Goal: Information Seeking & Learning: Learn about a topic

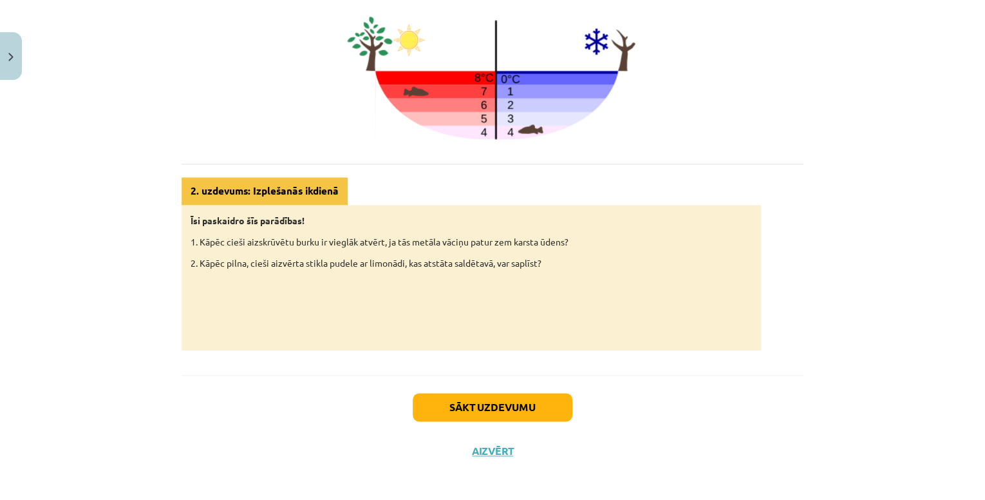
scroll to position [596, 0]
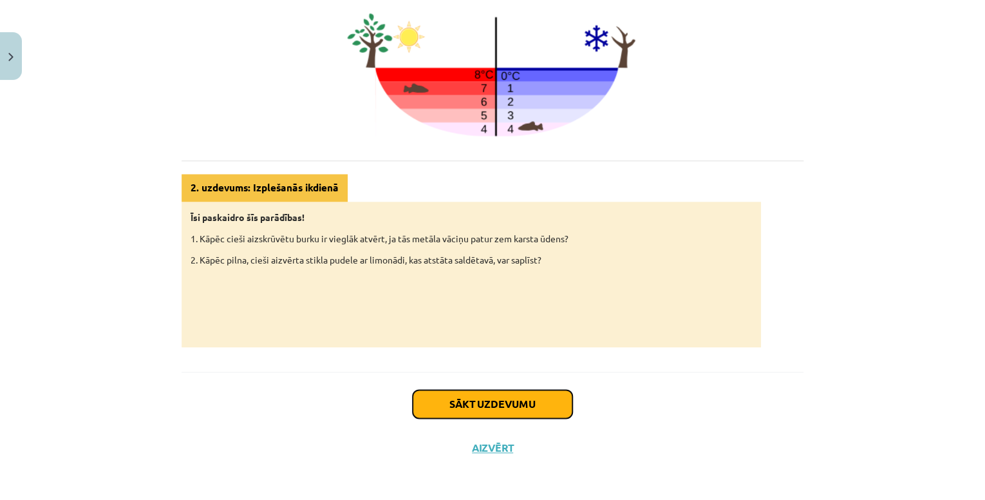
click at [453, 404] on button "Sākt uzdevumu" at bounding box center [493, 404] width 160 height 28
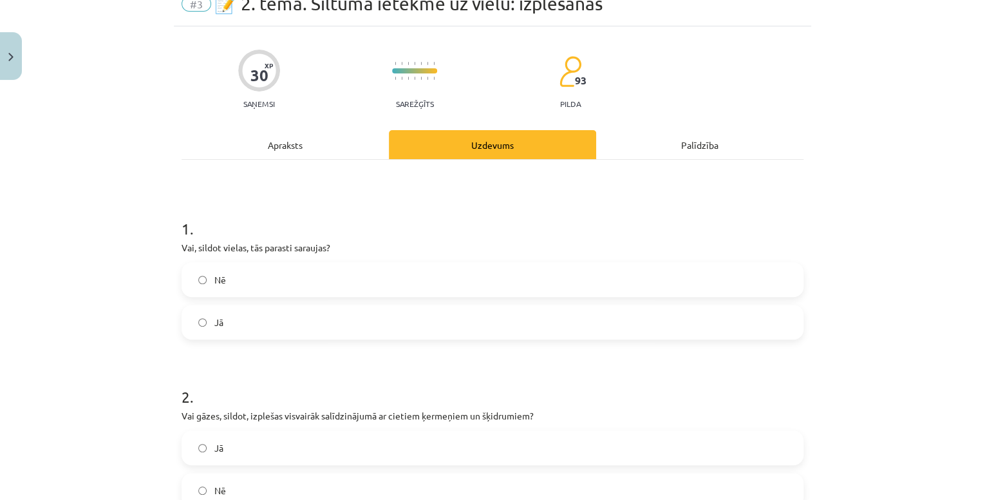
scroll to position [32, 0]
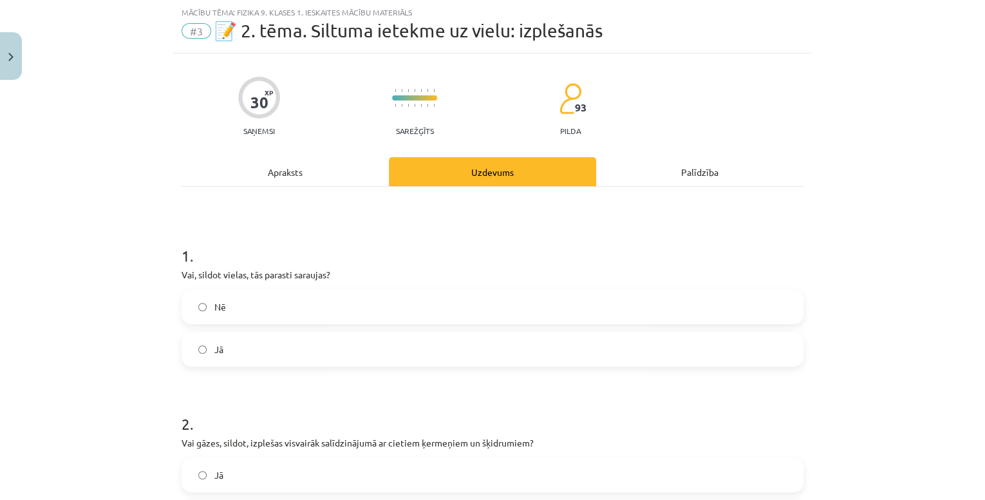
click at [227, 312] on label "Nē" at bounding box center [493, 306] width 620 height 32
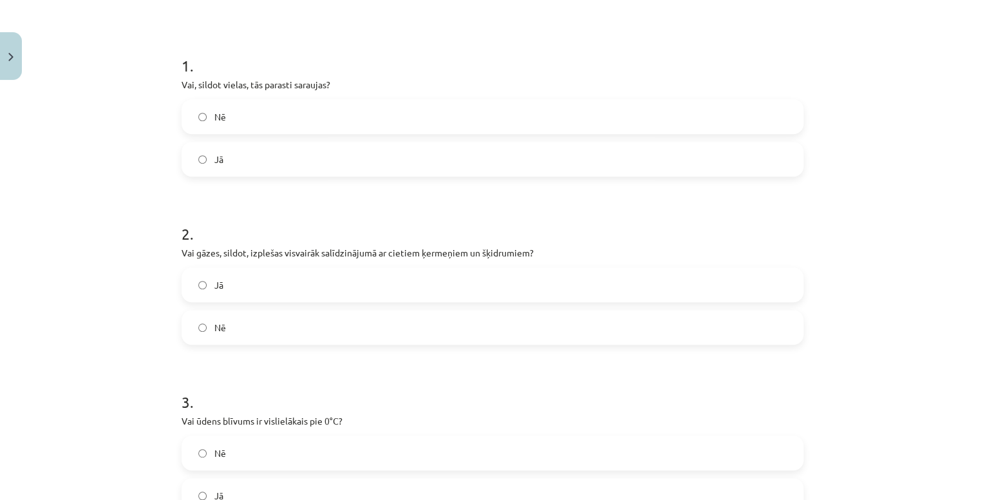
scroll to position [238, 0]
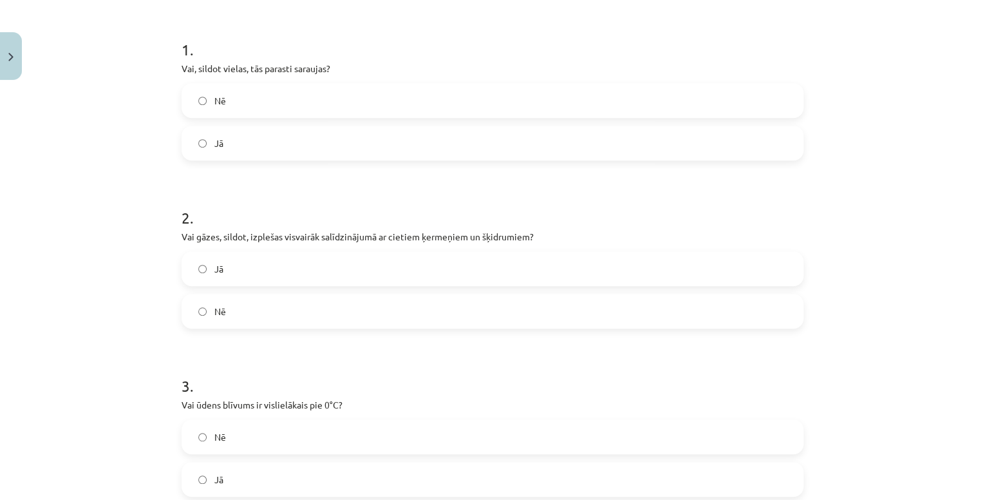
click at [275, 265] on label "Jā" at bounding box center [493, 268] width 620 height 32
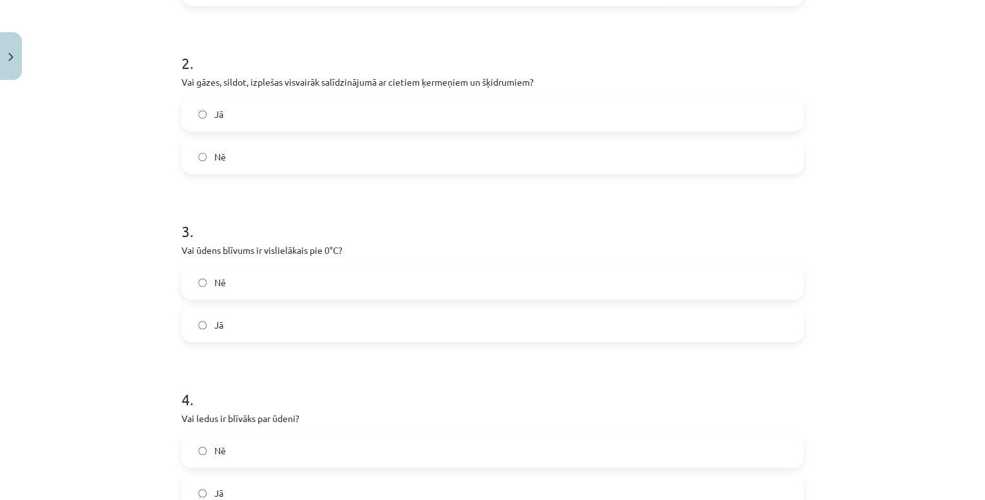
scroll to position [444, 0]
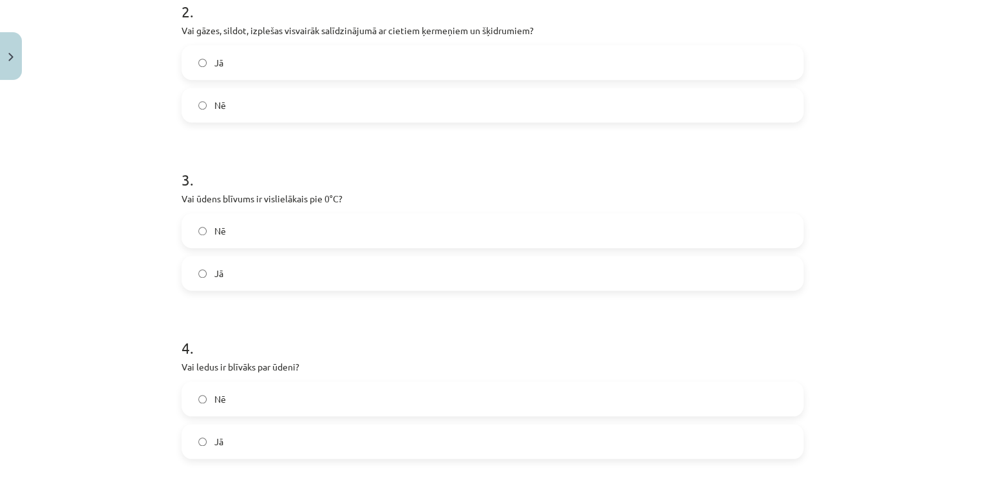
click at [305, 236] on label "Nē" at bounding box center [493, 230] width 620 height 32
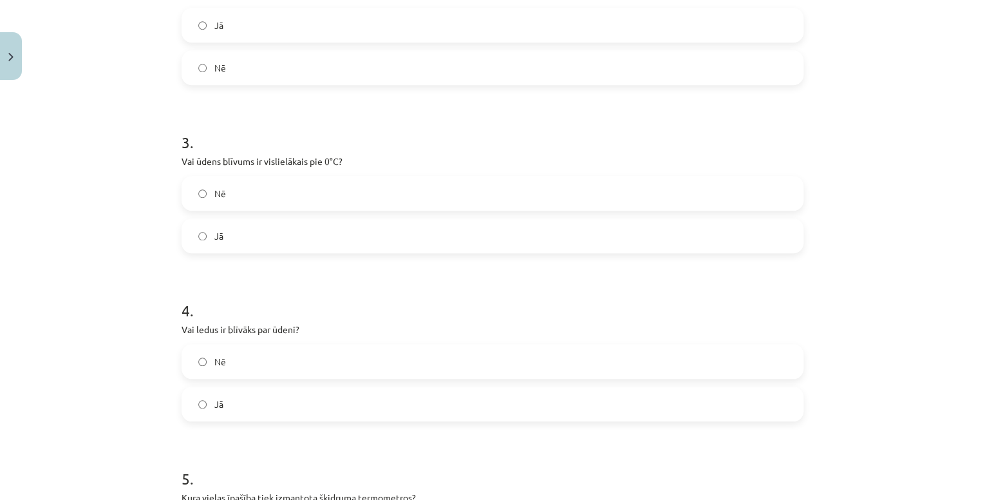
scroll to position [650, 0]
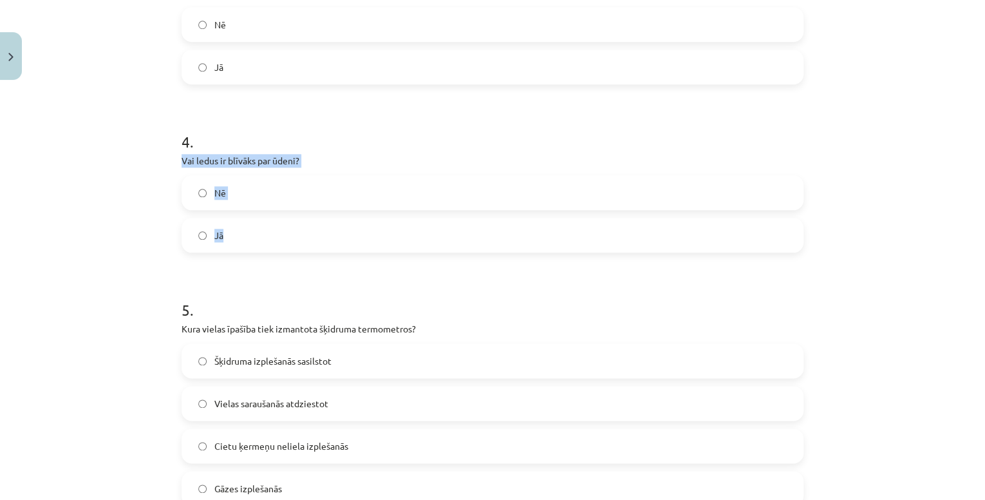
drag, startPoint x: 175, startPoint y: 159, endPoint x: 226, endPoint y: 238, distance: 94.5
click at [131, 246] on div "Mācību tēma: Fizika 9. klases 1. ieskaites mācību materiāls #3 📝 2. tēma. Siltu…" at bounding box center [492, 250] width 985 height 500
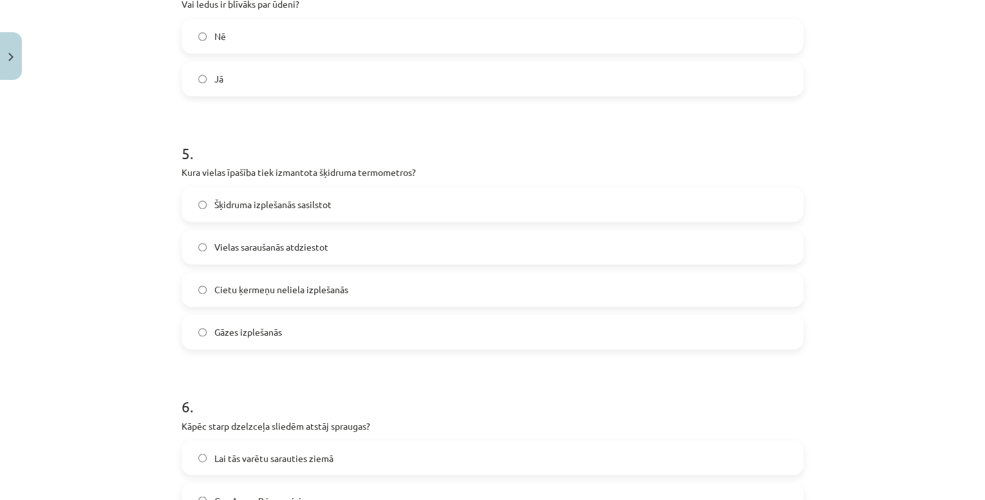
scroll to position [857, 0]
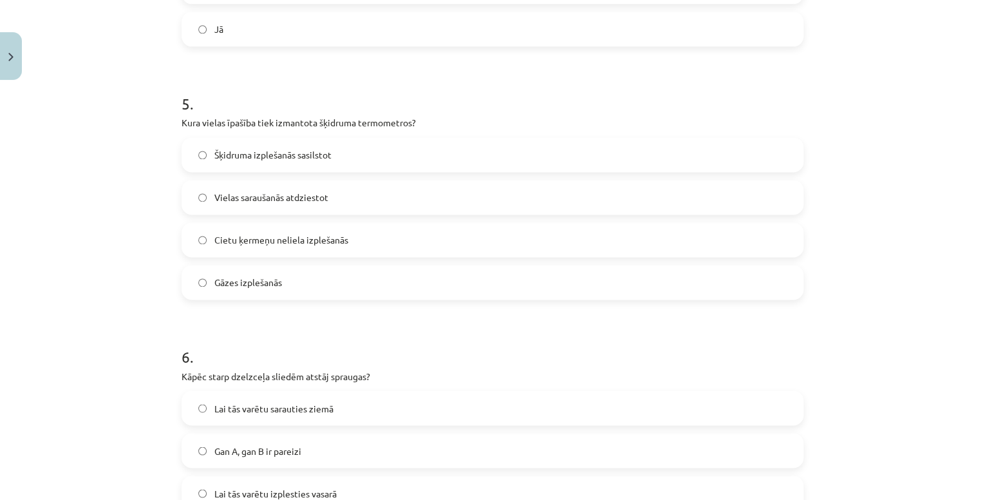
click at [362, 155] on label "Šķidruma izplešanās sasilstot" at bounding box center [493, 154] width 620 height 32
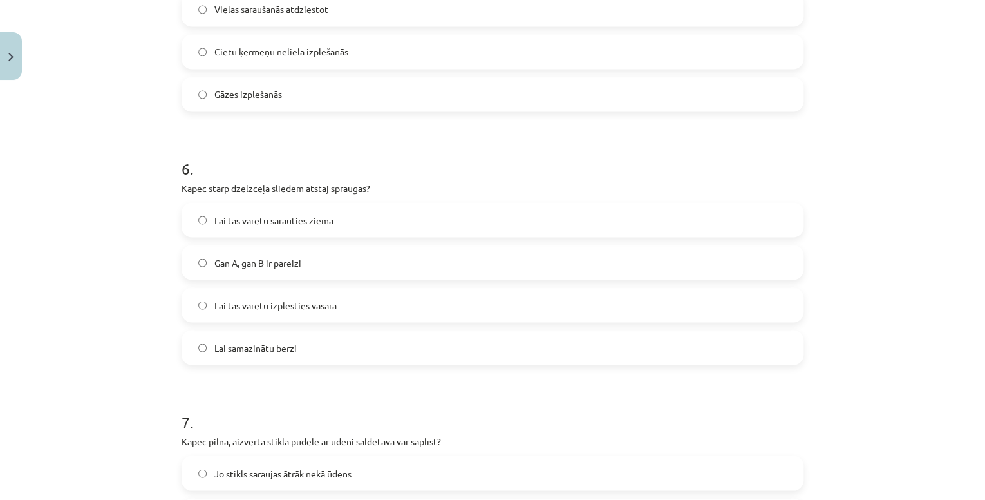
scroll to position [1063, 0]
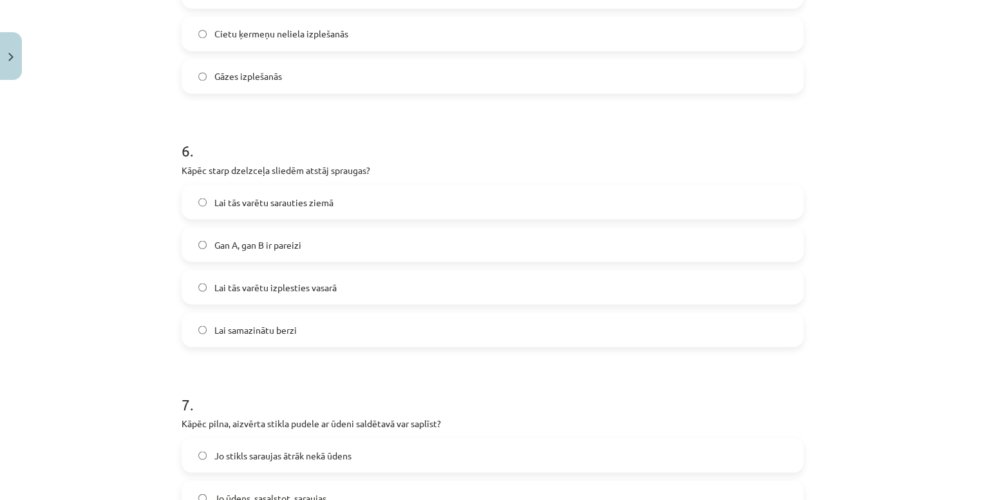
click at [341, 287] on label "Lai tās varētu izplesties vasarā" at bounding box center [493, 286] width 620 height 32
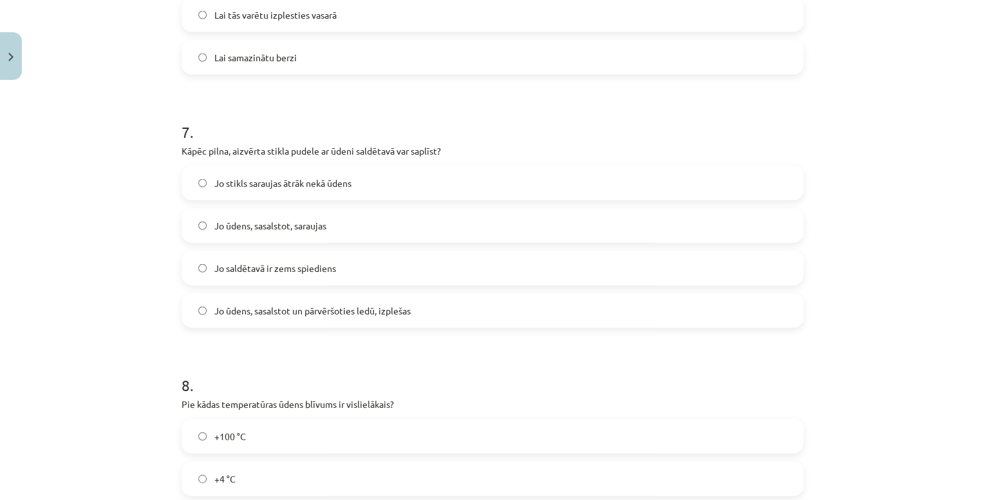
scroll to position [1372, 0]
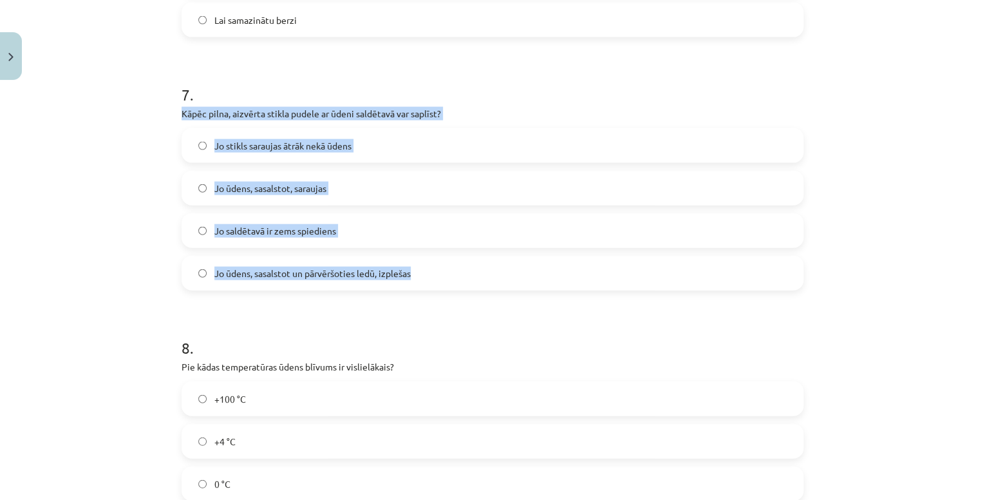
drag, startPoint x: 177, startPoint y: 111, endPoint x: 430, endPoint y: 273, distance: 300.7
click at [430, 273] on div "7 . Kāpēc pilna, aizvērta stikla pudele ar ūdeni saldētavā var saplīst? Jo stik…" at bounding box center [493, 176] width 622 height 227
click at [444, 276] on label "Jo ūdens, sasalstot un pārvēršoties ledū, izplešas" at bounding box center [493, 273] width 620 height 32
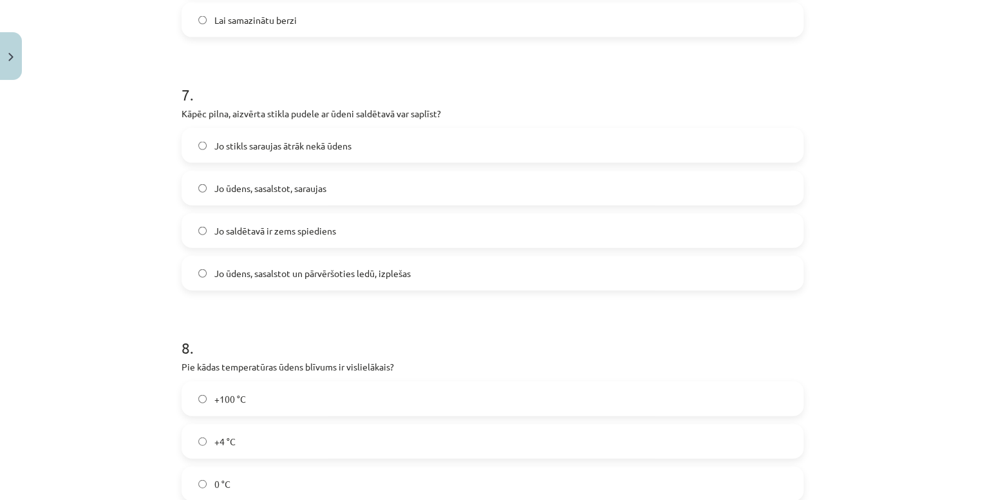
click at [130, 340] on div "Mācību tēma: Fizika 9. klases 1. ieskaites mācību materiāls #3 📝 2. tēma. Siltu…" at bounding box center [492, 250] width 985 height 500
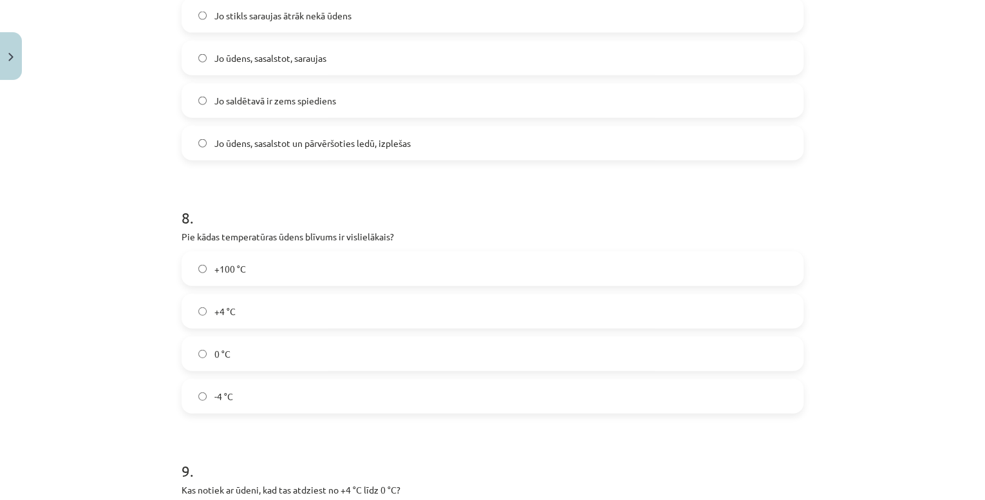
scroll to position [1629, 0]
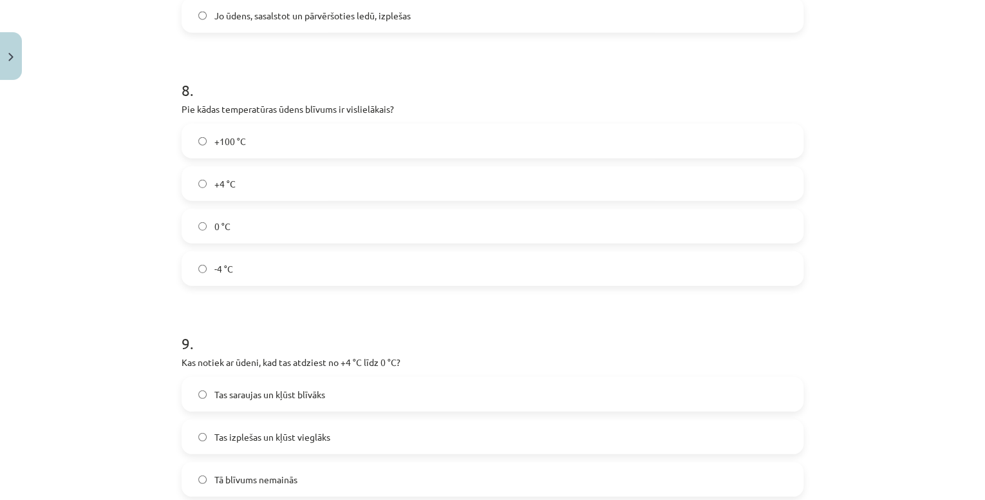
click at [246, 189] on label "+4 °C" at bounding box center [493, 183] width 620 height 32
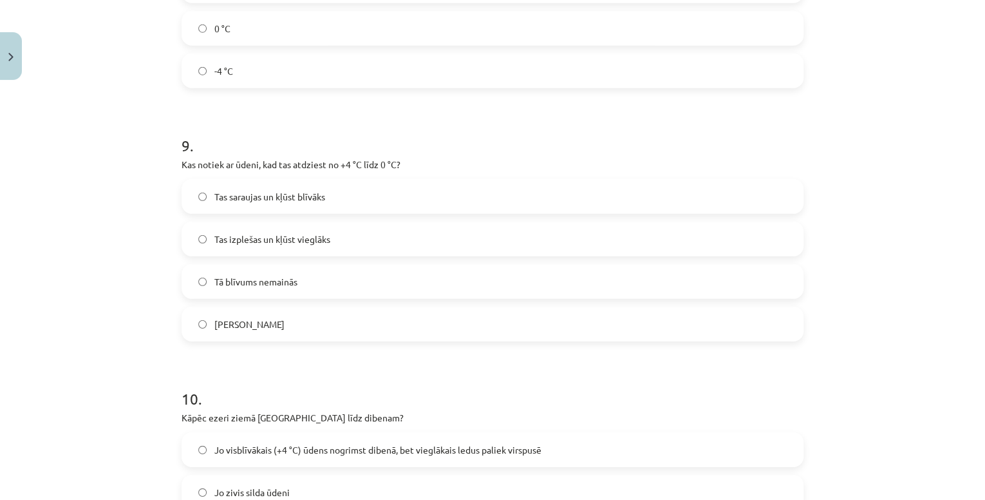
scroll to position [1835, 0]
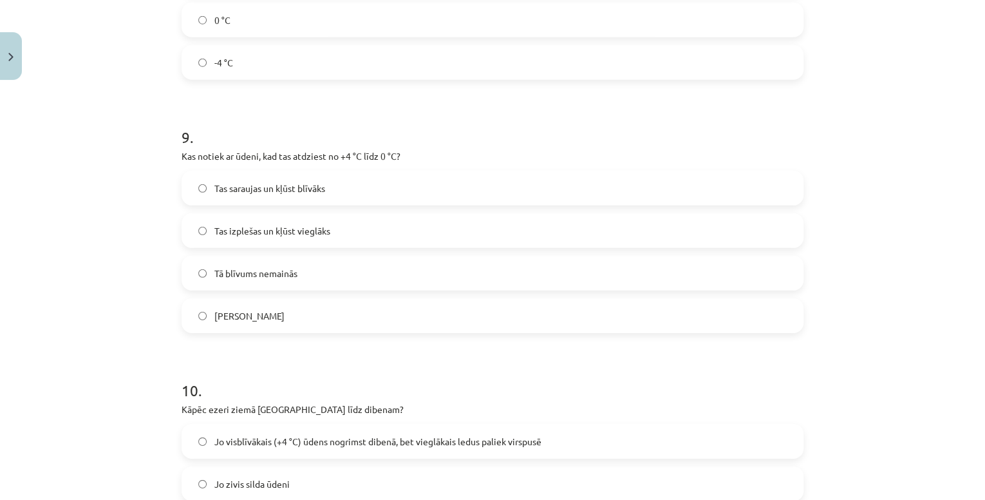
click at [263, 236] on span "Tas izplešas un kļūst vieglāks" at bounding box center [272, 231] width 116 height 14
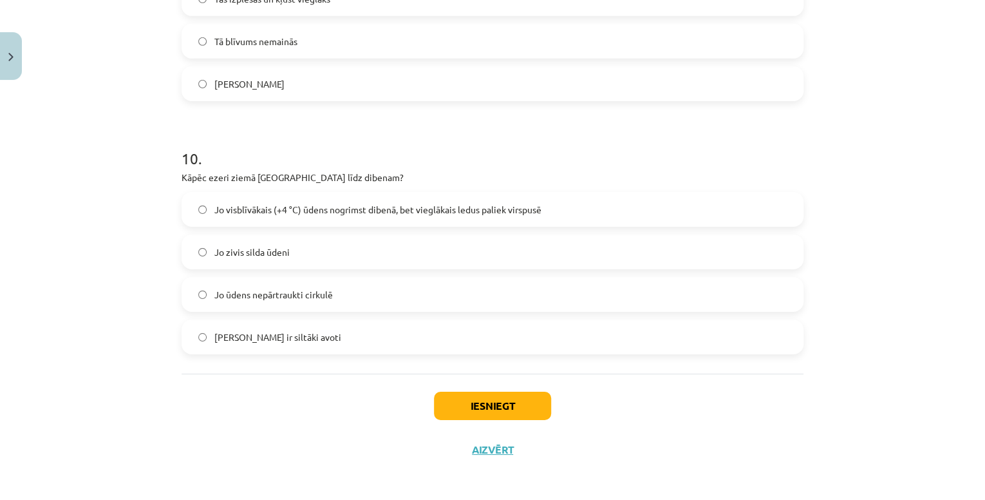
scroll to position [2070, 0]
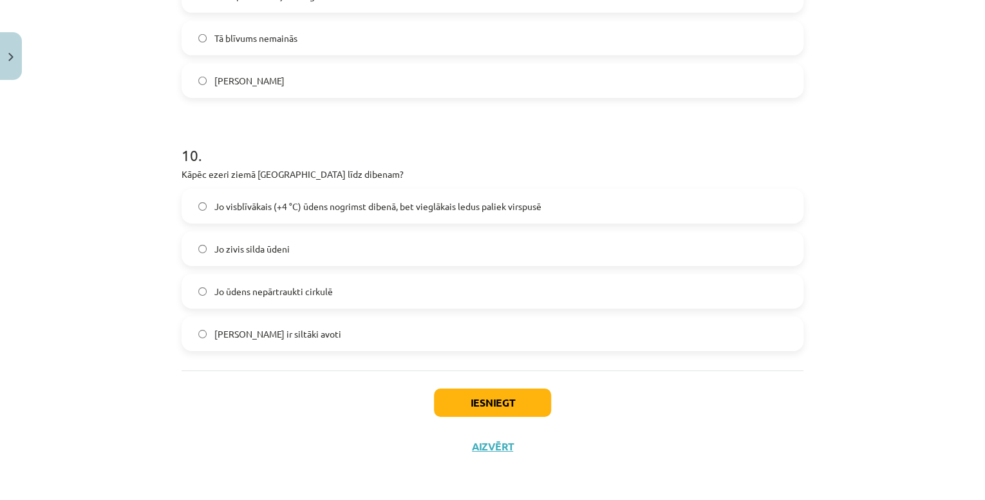
click at [273, 207] on span "Jo visblīvākais (+4 °C) ūdens nogrimst dibenā, bet vieglākais ledus paliek virs…" at bounding box center [377, 207] width 327 height 14
click at [514, 397] on button "Iesniegt" at bounding box center [492, 402] width 117 height 28
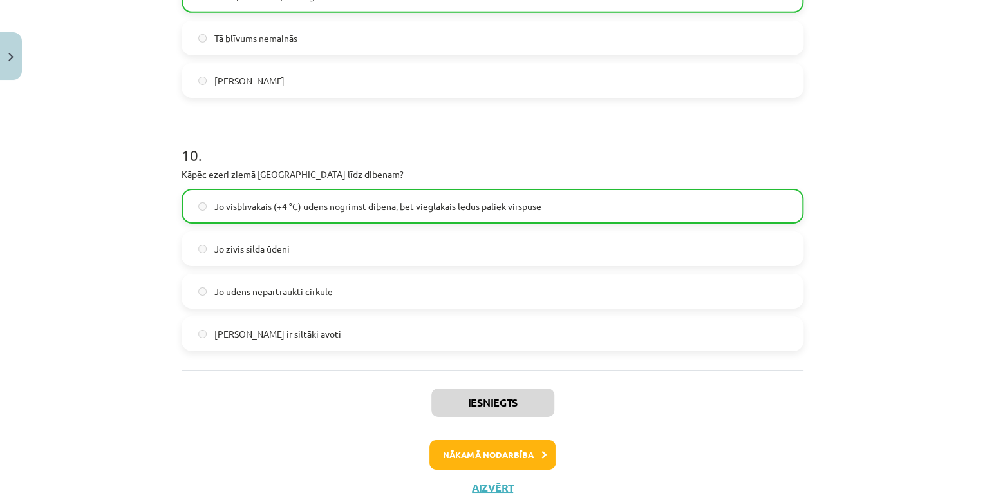
drag, startPoint x: 853, startPoint y: 289, endPoint x: 604, endPoint y: 134, distance: 292.7
click at [604, 134] on h1 "10 ." at bounding box center [493, 144] width 622 height 40
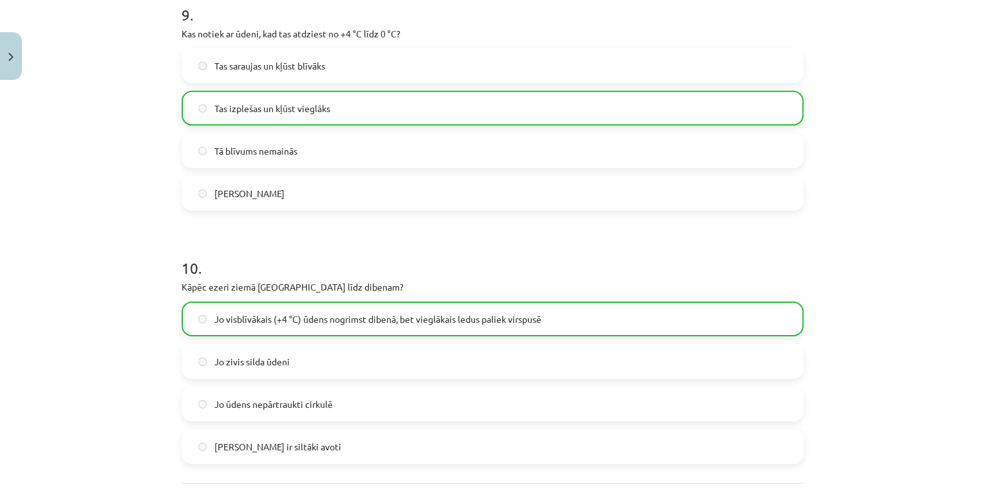
scroll to position [2111, 0]
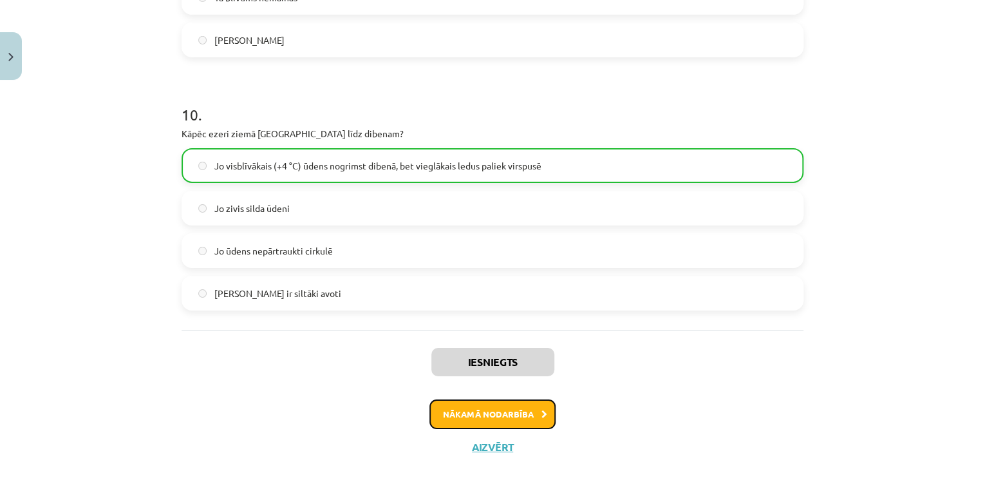
click at [482, 412] on button "Nākamā nodarbība" at bounding box center [493, 414] width 126 height 30
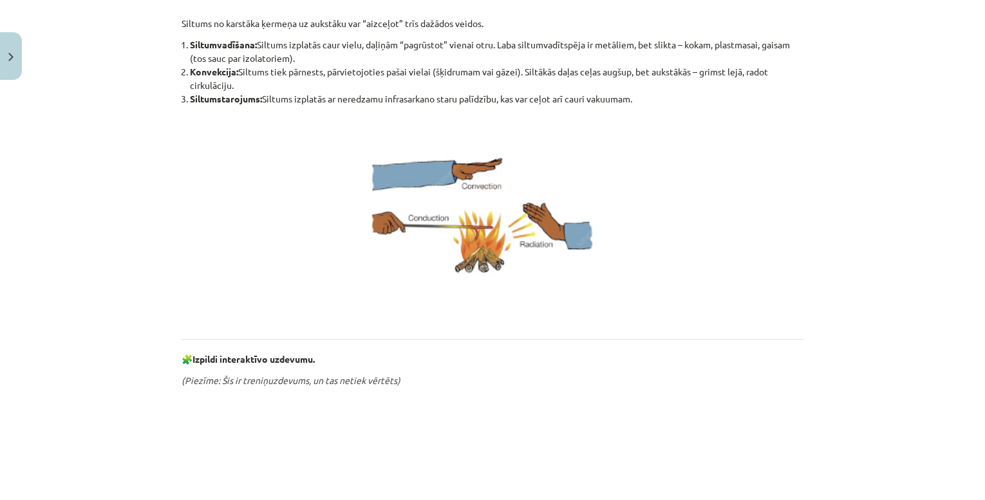
scroll to position [258, 0]
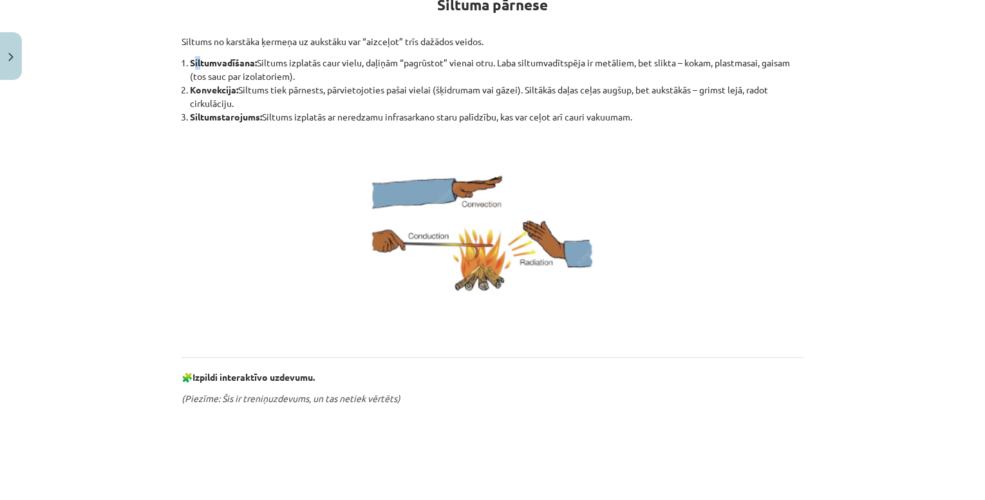
drag, startPoint x: 189, startPoint y: 64, endPoint x: 198, endPoint y: 62, distance: 9.2
click at [198, 62] on b "Siltumvadīšana:" at bounding box center [223, 63] width 67 height 12
drag, startPoint x: 198, startPoint y: 62, endPoint x: 189, endPoint y: 61, distance: 9.1
click at [190, 61] on b "Siltumvadīšana:" at bounding box center [223, 63] width 67 height 12
drag, startPoint x: 185, startPoint y: 59, endPoint x: 249, endPoint y: 51, distance: 63.7
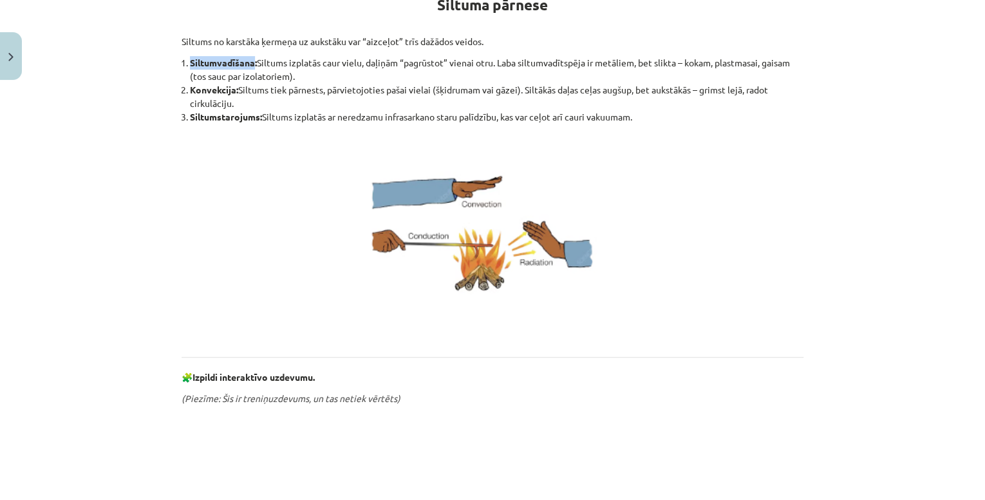
click at [249, 51] on div "Siltuma pārnese Siltums no karstāka ķermeņa uz aukstāku var “aizceļot” trīs daž…" at bounding box center [493, 418] width 622 height 891
copy b "Siltumvadīšana"
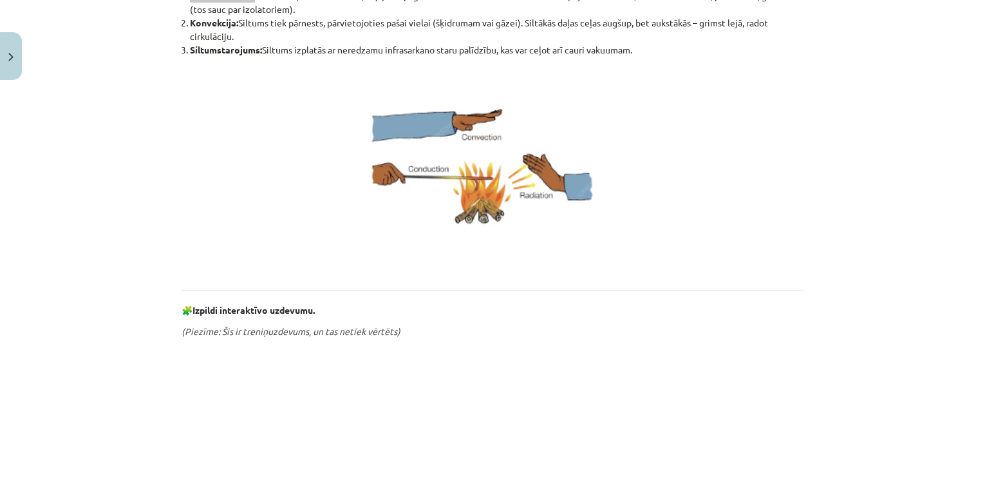
scroll to position [309, 0]
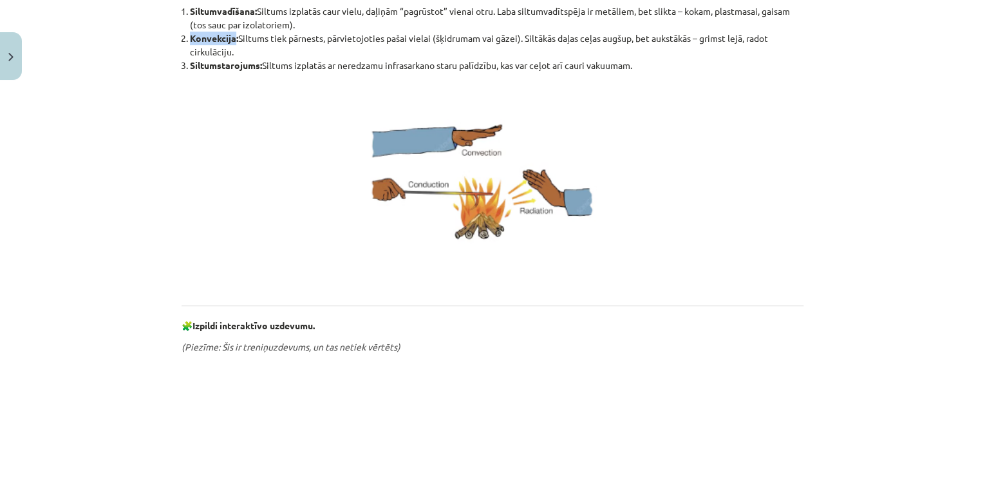
drag, startPoint x: 189, startPoint y: 37, endPoint x: 232, endPoint y: 34, distance: 43.9
click at [232, 34] on b "Konvekcija:" at bounding box center [214, 38] width 48 height 12
copy b "Konvekcija"
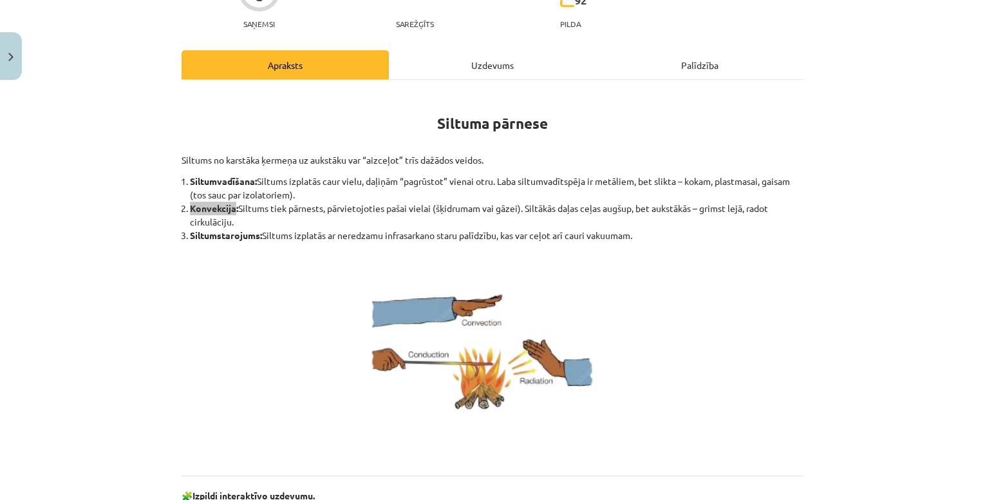
scroll to position [155, 0]
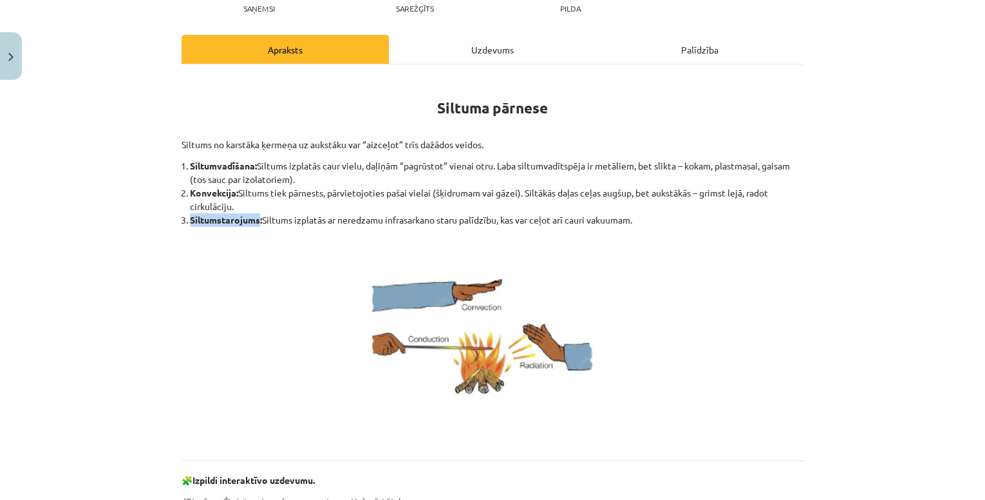
drag, startPoint x: 185, startPoint y: 222, endPoint x: 255, endPoint y: 221, distance: 69.6
click at [255, 221] on b "Siltumstarojums:" at bounding box center [226, 220] width 72 height 12
copy b "Siltumstarojums"
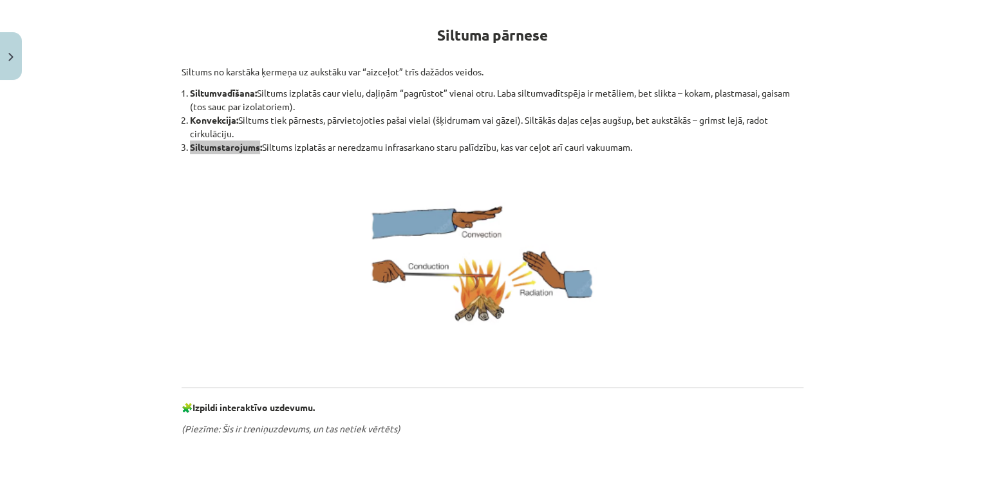
scroll to position [52, 0]
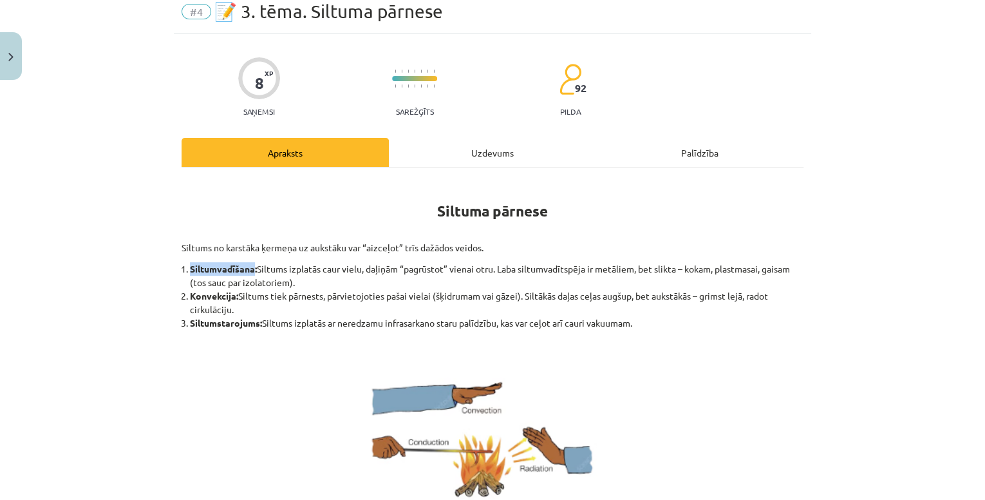
drag, startPoint x: 188, startPoint y: 266, endPoint x: 251, endPoint y: 273, distance: 63.5
click at [251, 273] on li "Siltumvadīšana: Siltums izplatās caur vielu, daļiņām “pagrūstot” vienai otru. L…" at bounding box center [497, 275] width 614 height 27
copy b "Siltumvadīšana"
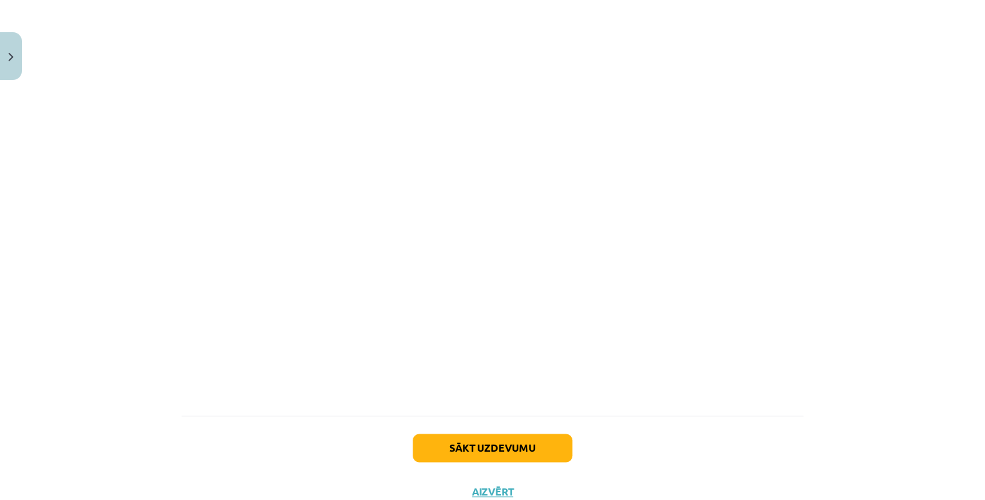
scroll to position [772, 0]
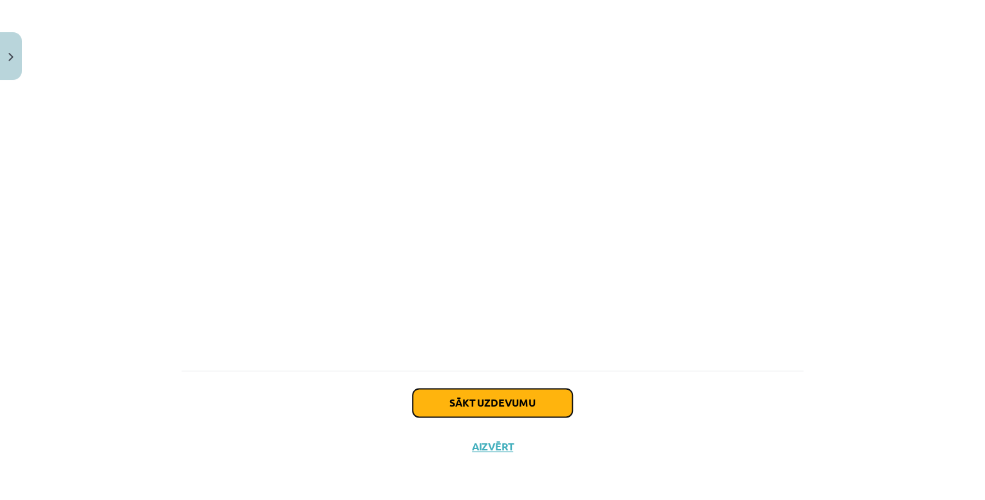
click at [480, 402] on button "Sākt uzdevumu" at bounding box center [493, 402] width 160 height 28
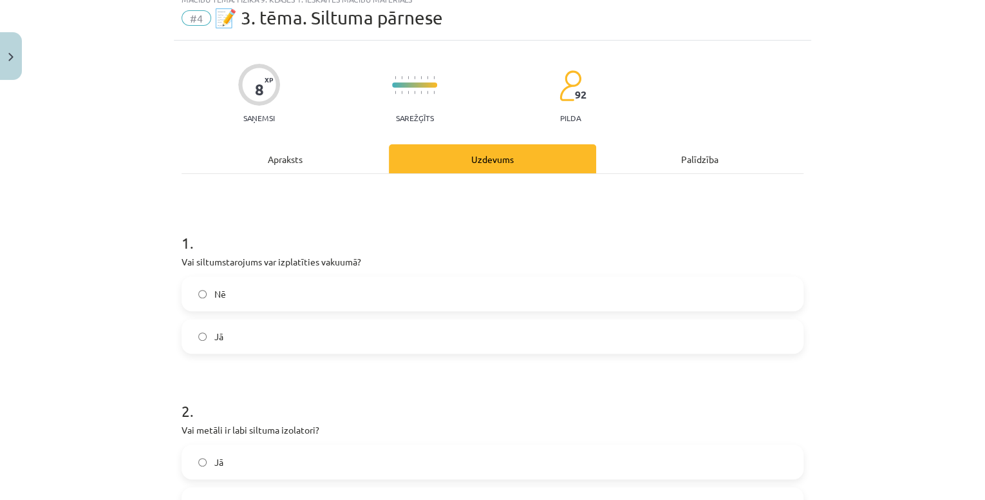
scroll to position [32, 0]
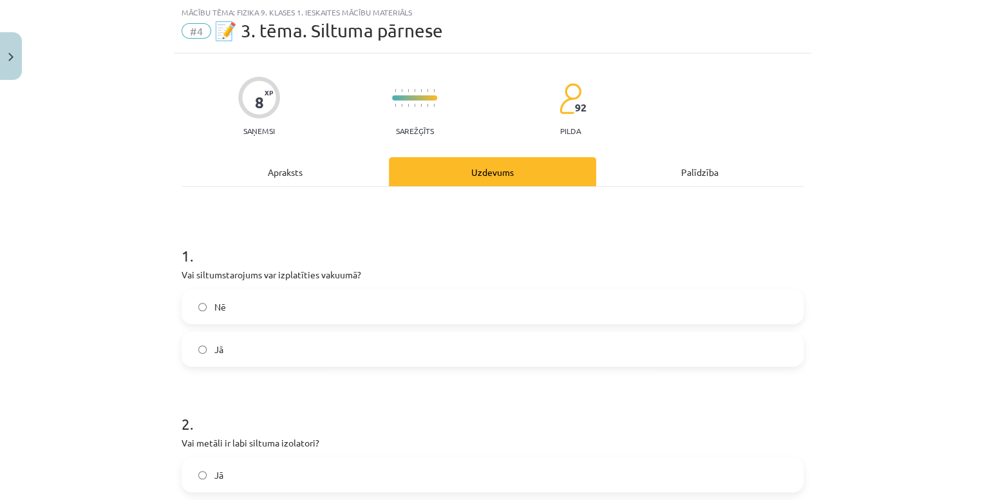
click at [220, 348] on label "Jā" at bounding box center [493, 349] width 620 height 32
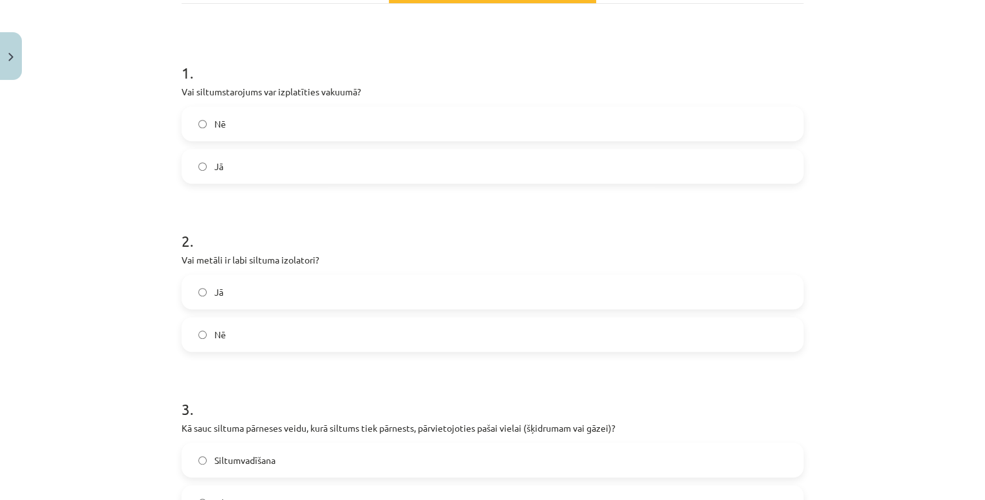
scroll to position [238, 0]
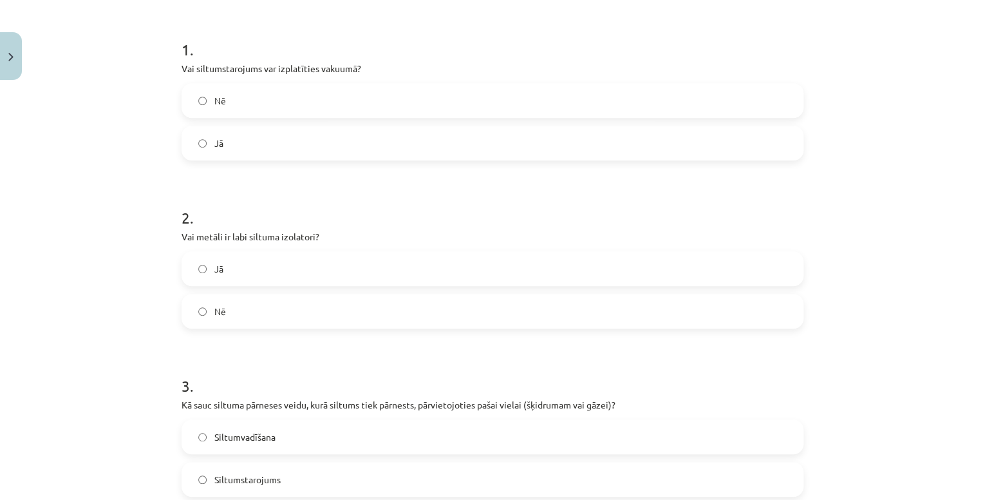
click at [204, 314] on label "Nē" at bounding box center [493, 311] width 620 height 32
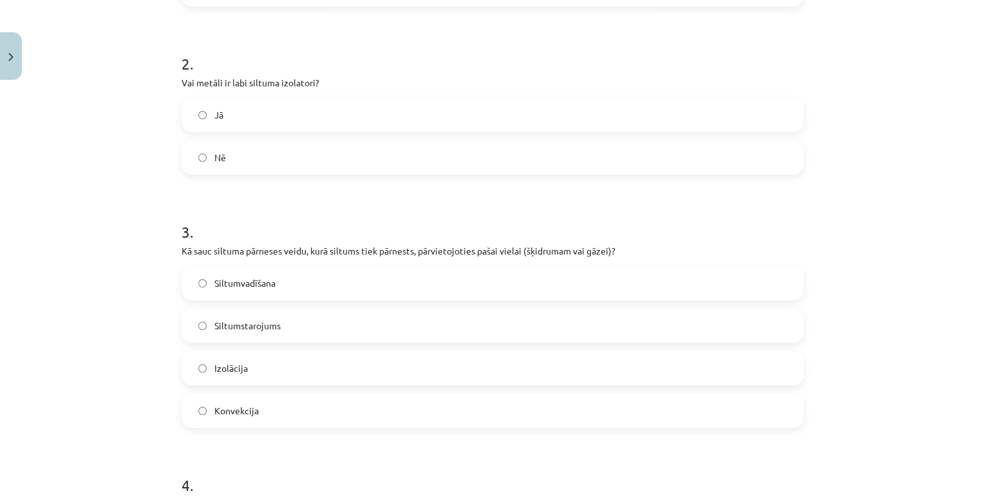
scroll to position [393, 0]
click at [243, 123] on label "Jā" at bounding box center [493, 114] width 620 height 32
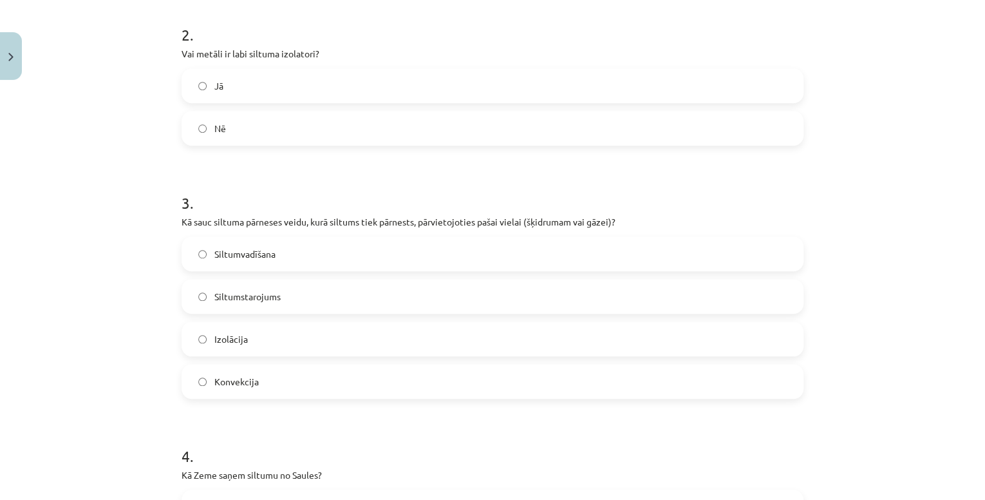
scroll to position [496, 0]
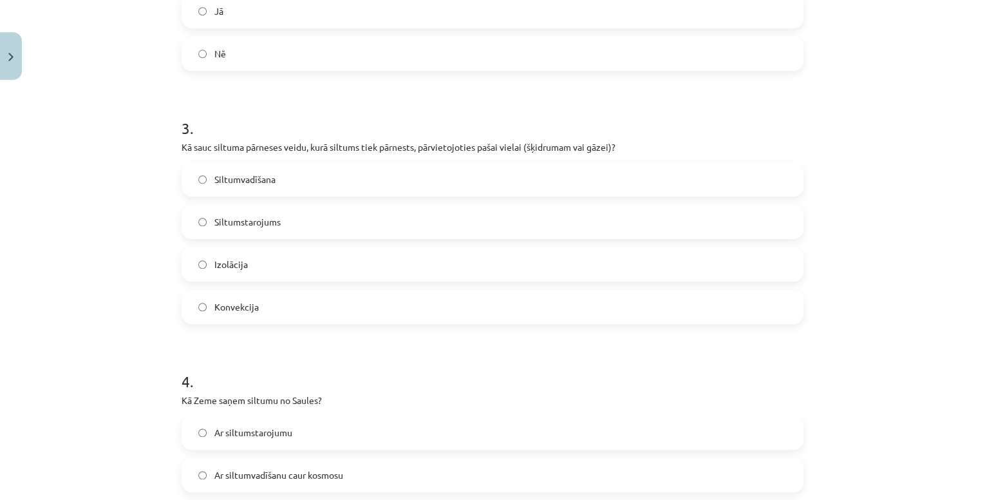
click at [231, 308] on span "Konvekcija" at bounding box center [236, 307] width 44 height 14
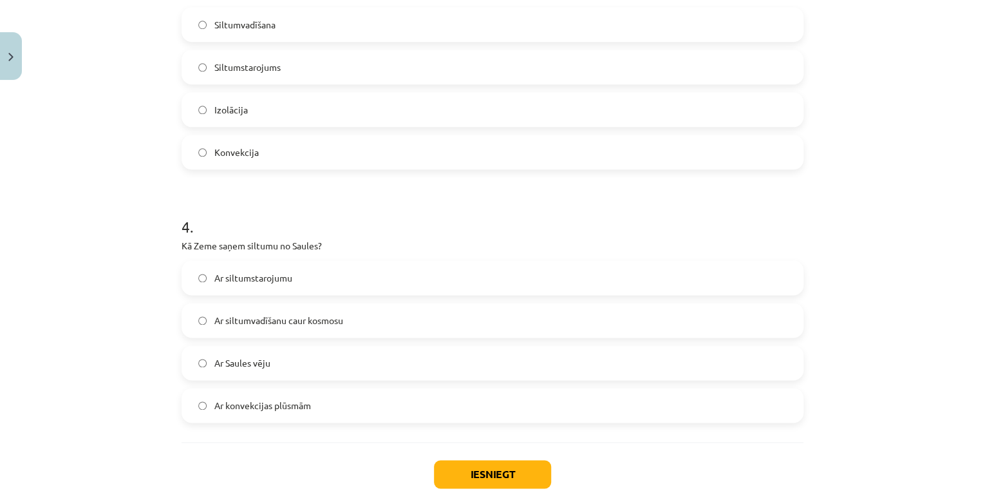
scroll to position [722, 0]
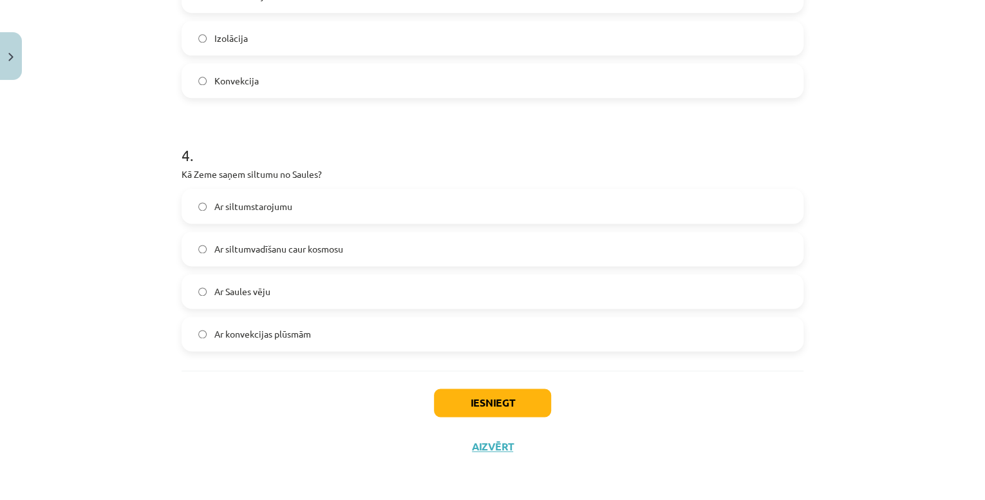
click at [301, 339] on span "Ar konvekcijas plūsmām" at bounding box center [262, 334] width 97 height 14
click at [462, 404] on button "Iesniegt" at bounding box center [492, 402] width 117 height 28
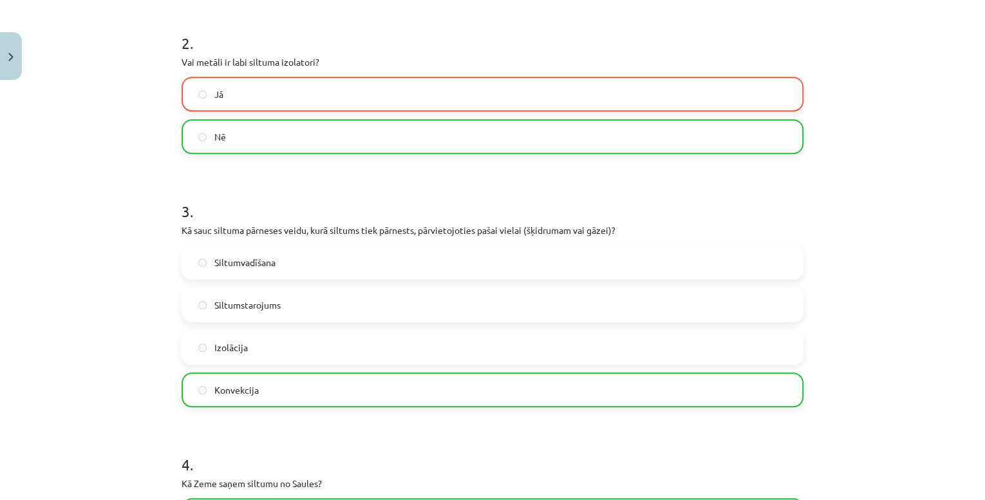
scroll to position [763, 0]
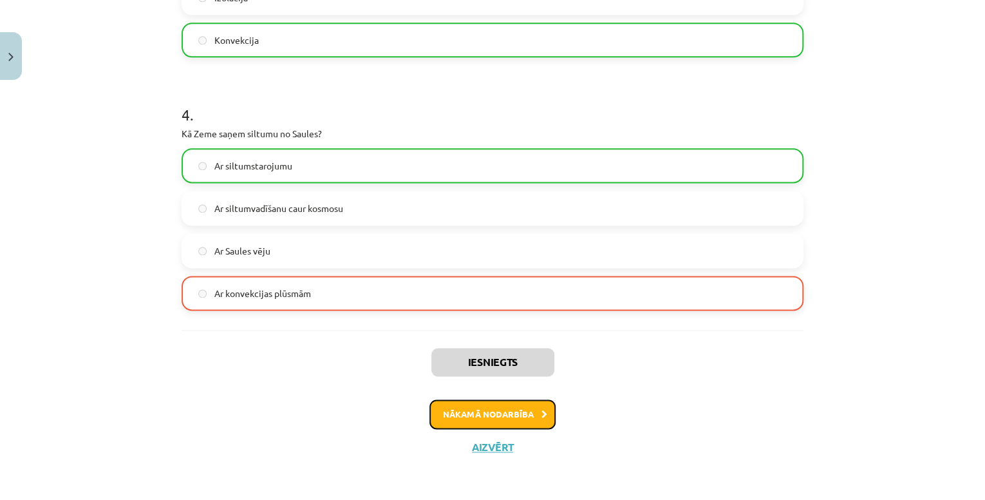
click at [513, 415] on button "Nākamā nodarbība" at bounding box center [493, 414] width 126 height 30
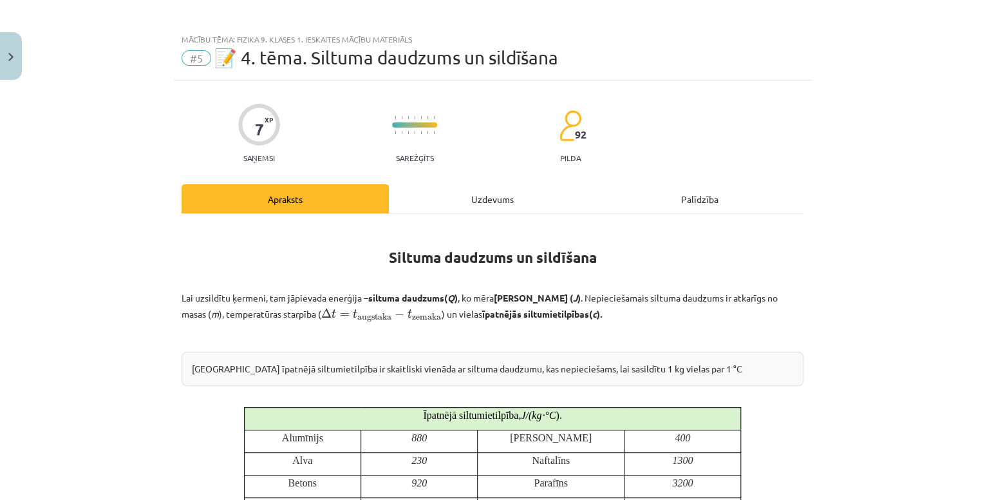
scroll to position [4, 0]
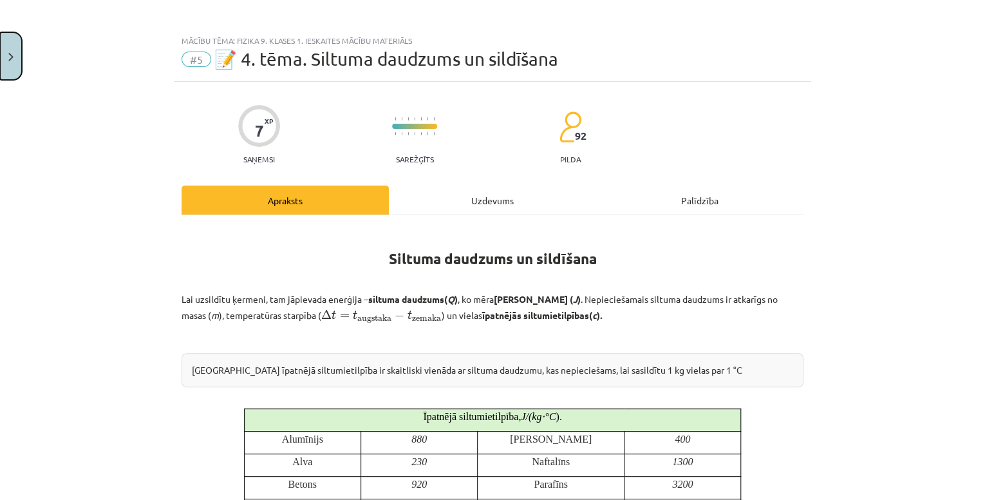
click at [7, 45] on button "Close" at bounding box center [11, 56] width 22 height 48
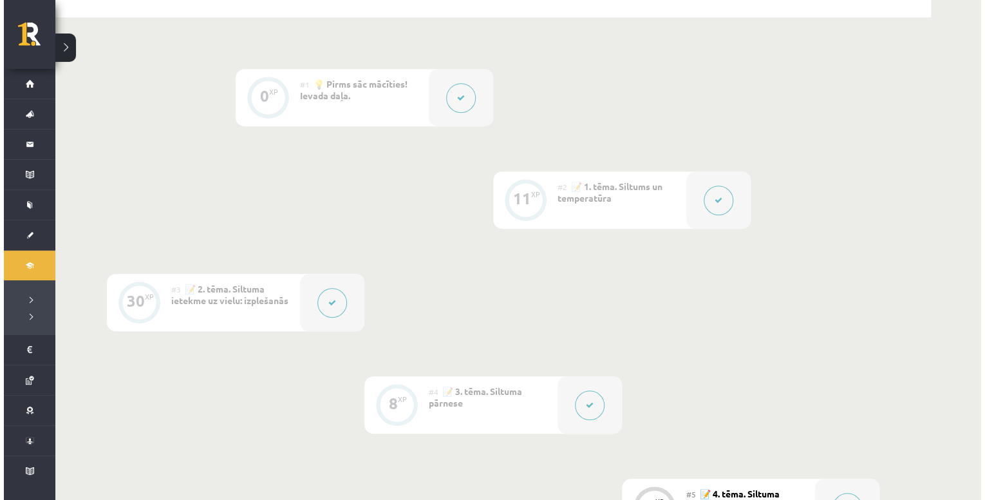
scroll to position [484, 0]
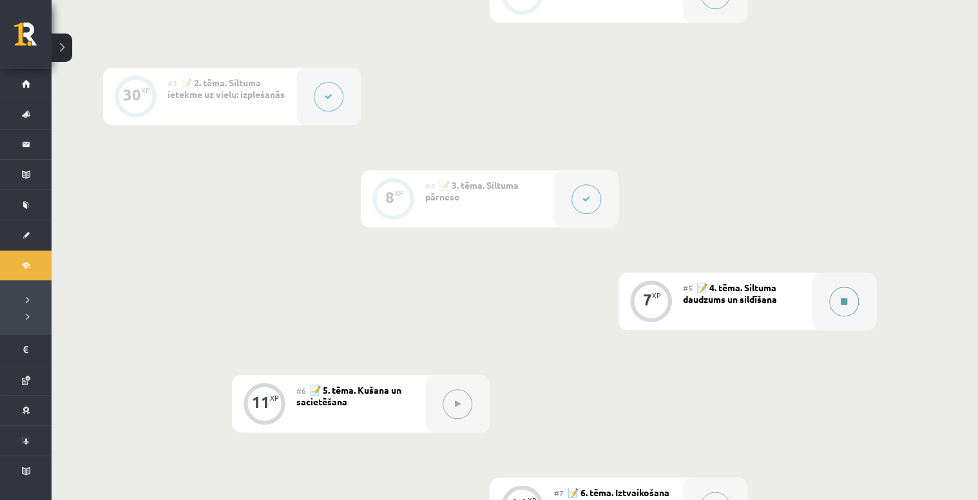
click at [846, 304] on icon at bounding box center [843, 302] width 6 height 8
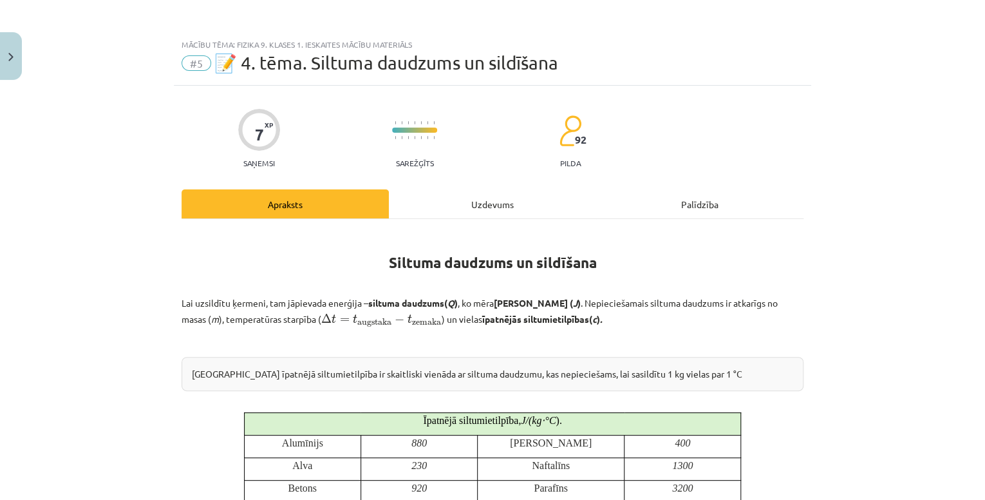
click at [528, 208] on div "Uzdevums" at bounding box center [492, 203] width 207 height 29
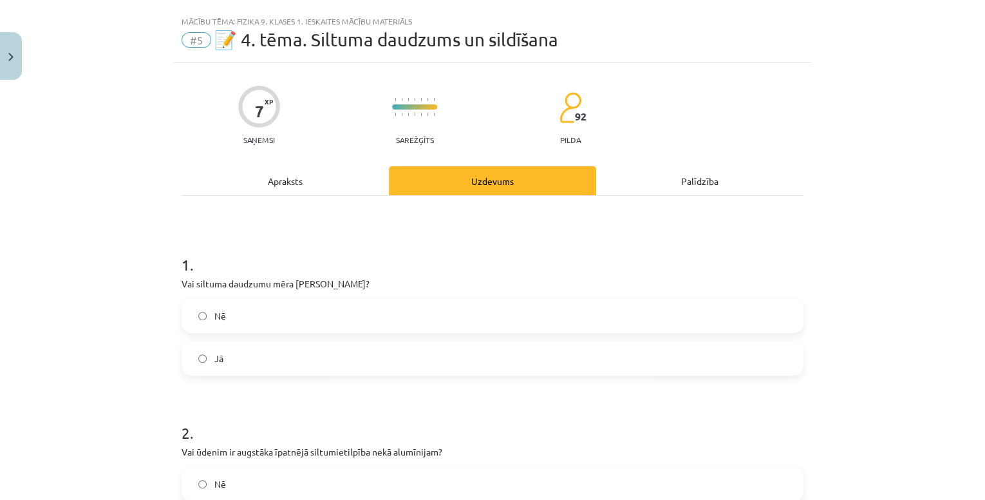
scroll to position [32, 0]
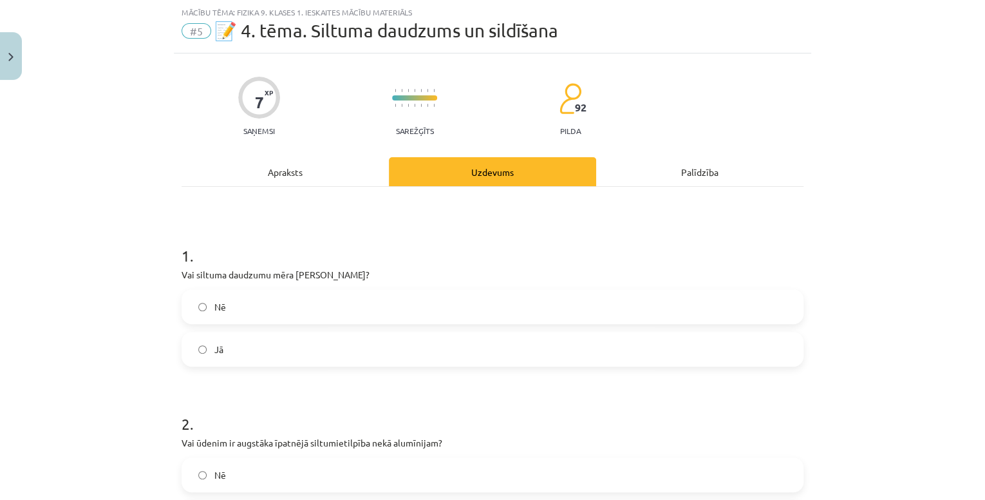
click at [312, 200] on div "1 . Vai siltuma daudzumu mēra Celsija grādos? Nē Jā 2 . Vai ūdenim ir augstāka …" at bounding box center [493, 476] width 622 height 578
click at [323, 182] on div "Apraksts" at bounding box center [285, 171] width 207 height 29
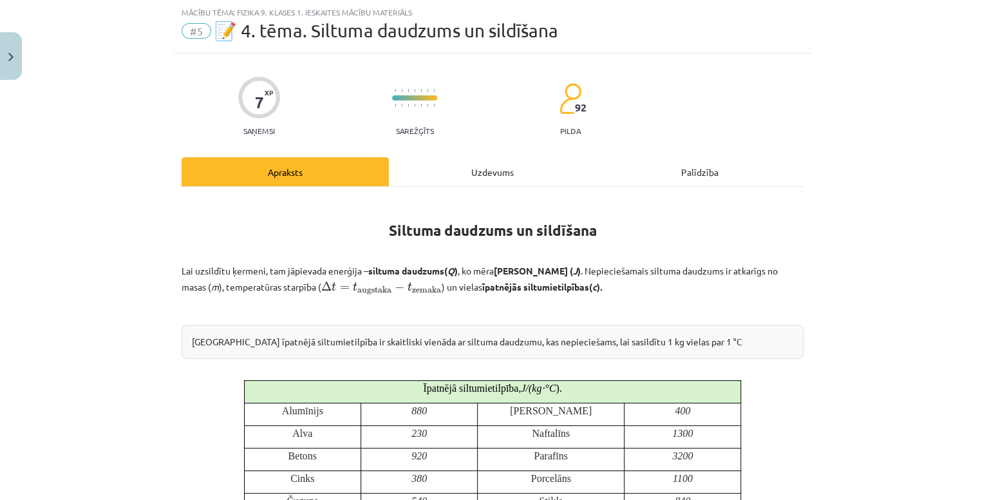
click at [513, 170] on div "Uzdevums" at bounding box center [492, 171] width 207 height 29
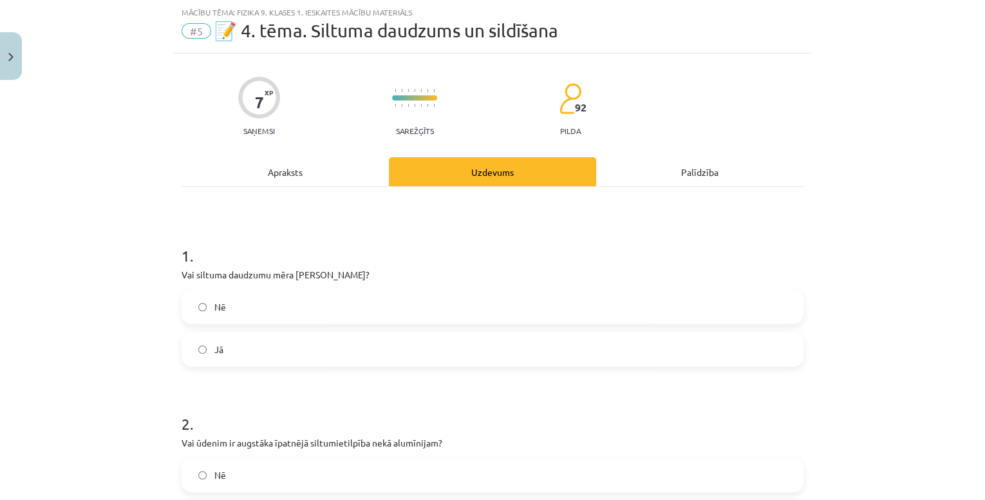
click at [307, 346] on label "Jā" at bounding box center [493, 349] width 620 height 32
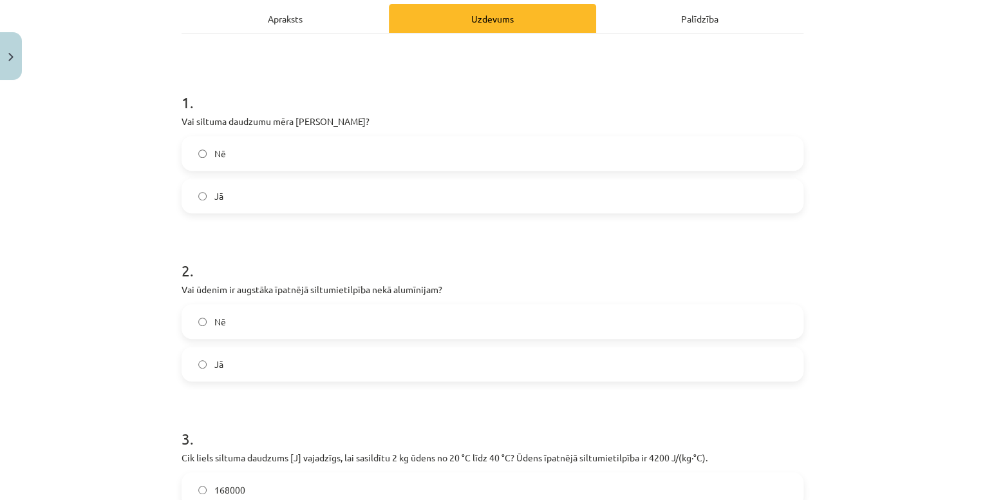
scroll to position [187, 0]
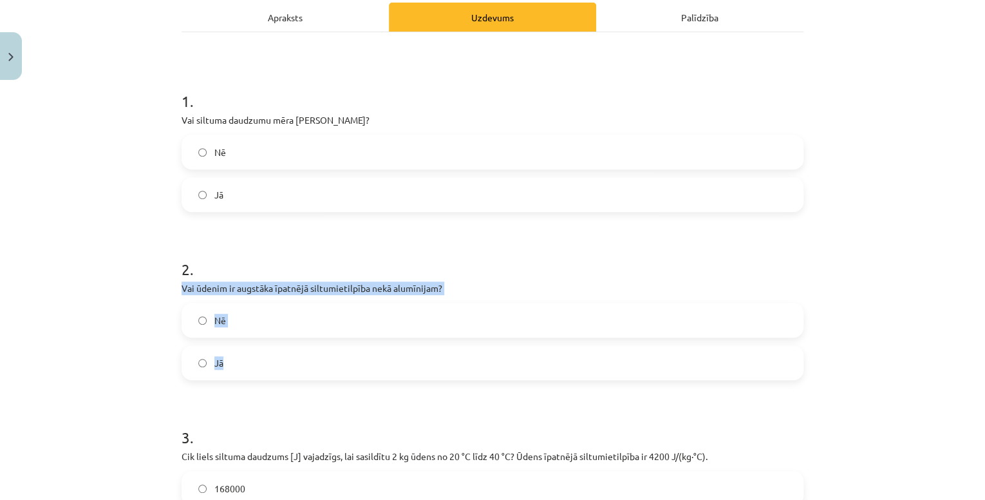
drag, startPoint x: 174, startPoint y: 289, endPoint x: 238, endPoint y: 350, distance: 88.4
click at [238, 350] on div "7 XP Saņemsi Sarežģīts 92 pilda Apraksts Uzdevums Palīdzība 1 . Vai siltuma dau…" at bounding box center [493, 303] width 638 height 809
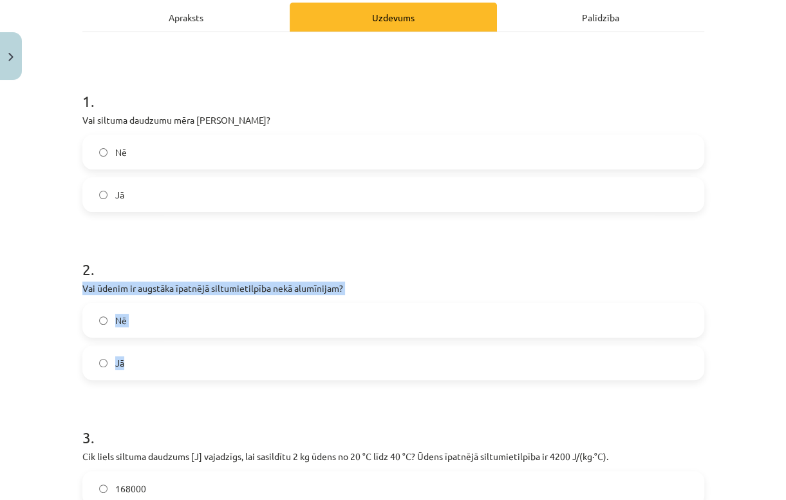
click at [234, 365] on label "Jā" at bounding box center [394, 362] width 620 height 32
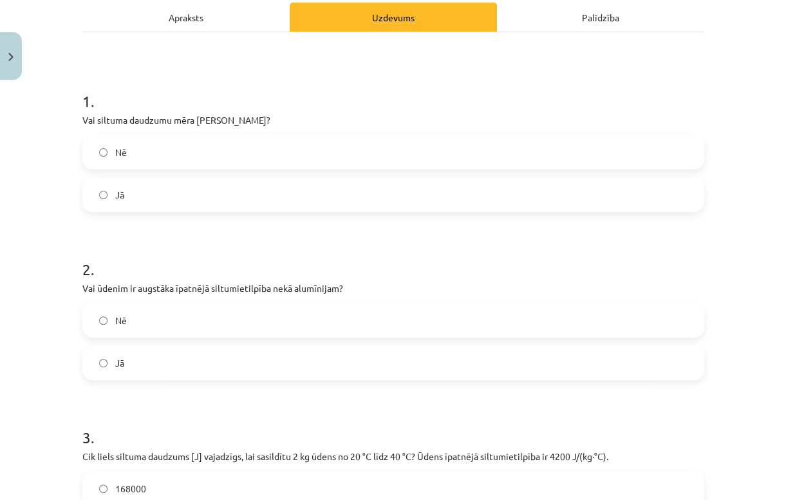
click at [19, 417] on div "Mācību tēma: Fizika 9. klases 1. ieskaites mācību materiāls #5 📝 4. tēma. Siltu…" at bounding box center [393, 250] width 786 height 500
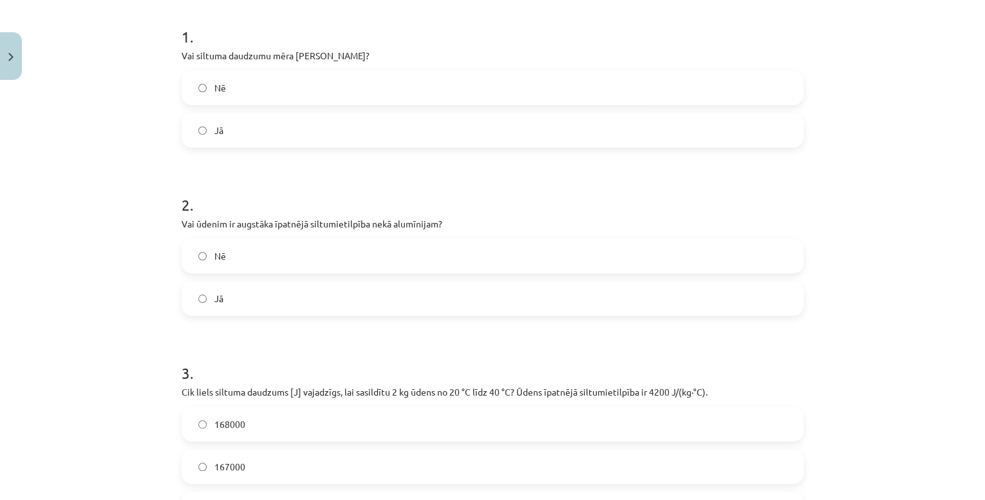
scroll to position [393, 0]
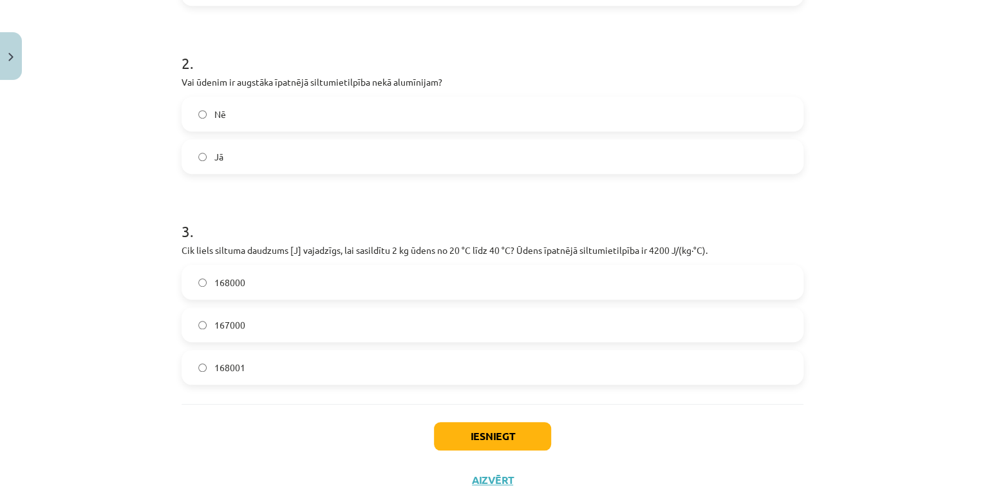
click at [242, 281] on label "168000" at bounding box center [493, 282] width 620 height 32
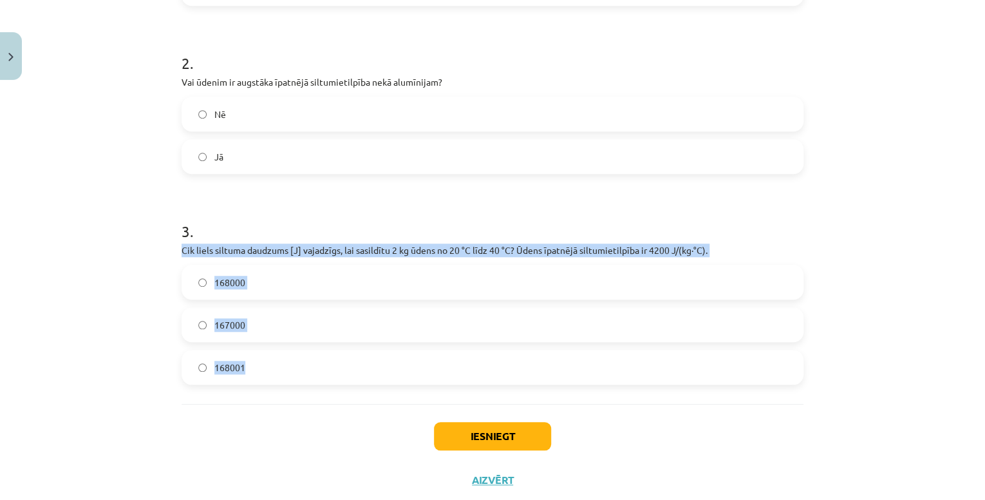
drag, startPoint x: 197, startPoint y: 247, endPoint x: 254, endPoint y: 359, distance: 125.9
click at [254, 359] on div "Mācību tēma: Fizika 9. klases 1. ieskaites mācību materiāls #5 📝 4. tēma. Siltu…" at bounding box center [492, 250] width 985 height 500
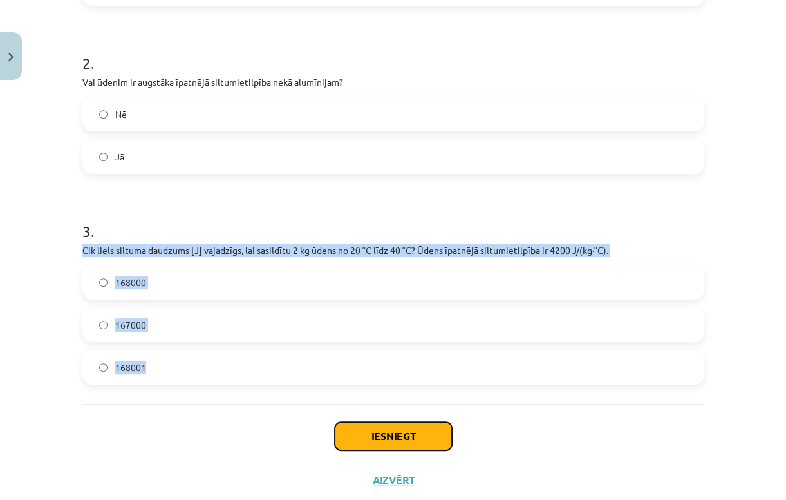
click at [416, 438] on button "Iesniegt" at bounding box center [393, 436] width 117 height 28
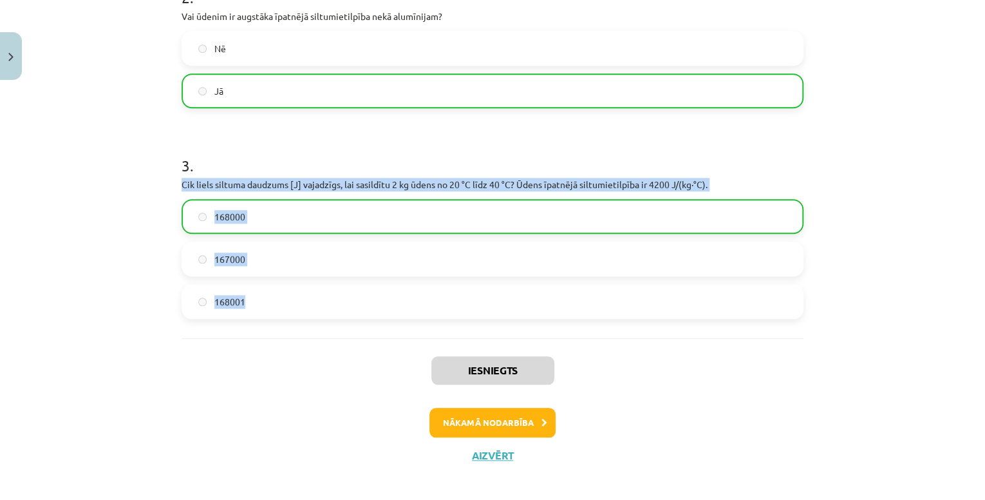
scroll to position [467, 0]
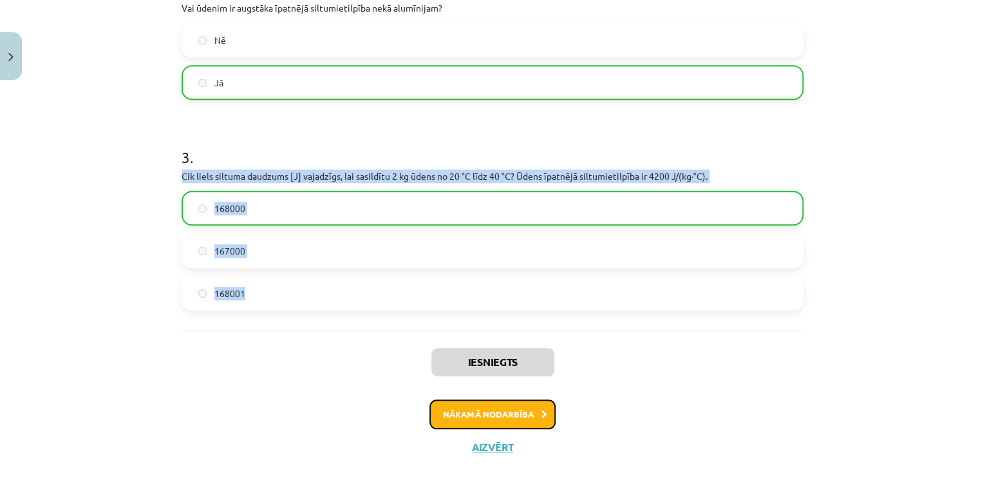
click at [518, 415] on button "Nākamā nodarbība" at bounding box center [493, 414] width 126 height 30
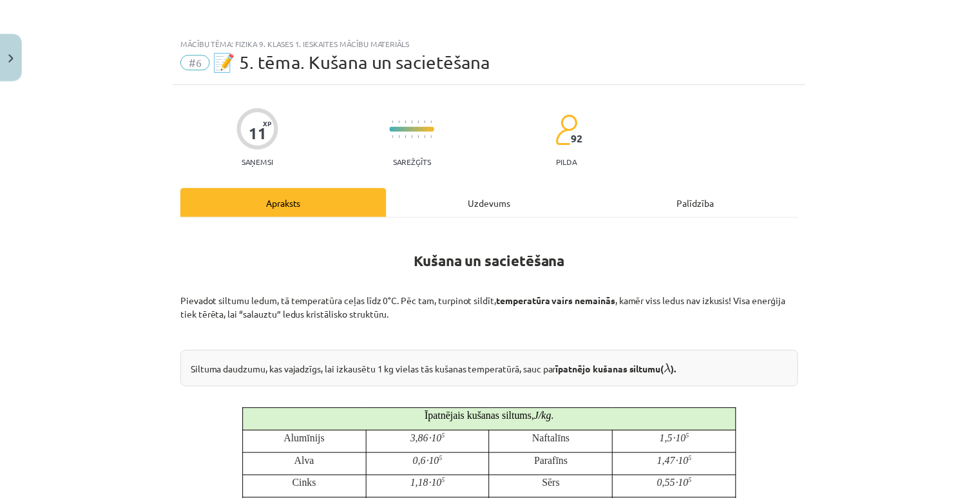
scroll to position [0, 0]
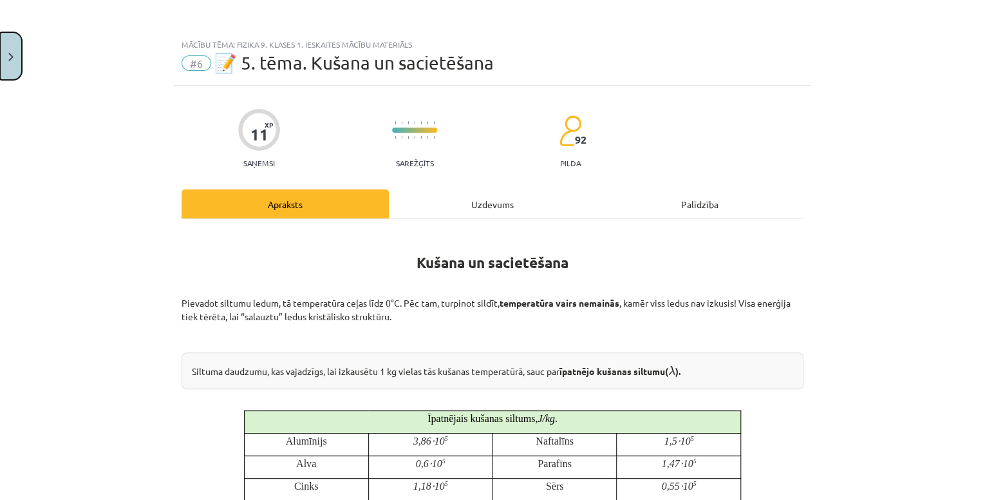
click at [6, 52] on button "Close" at bounding box center [11, 56] width 22 height 48
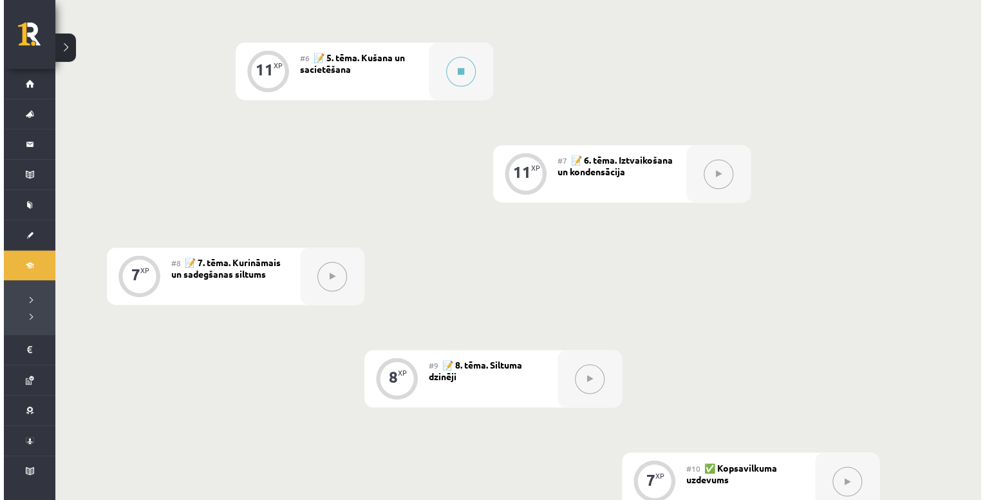
scroll to position [721, 0]
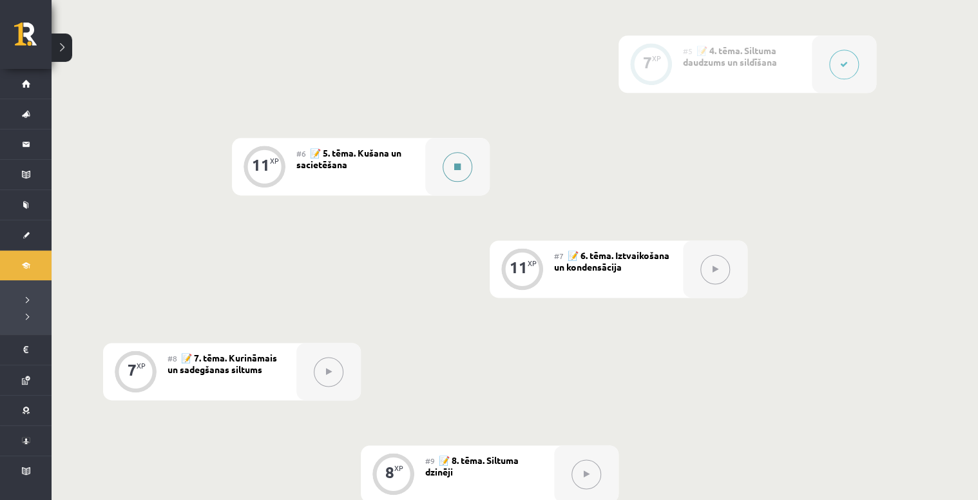
click at [451, 170] on button at bounding box center [457, 167] width 30 height 30
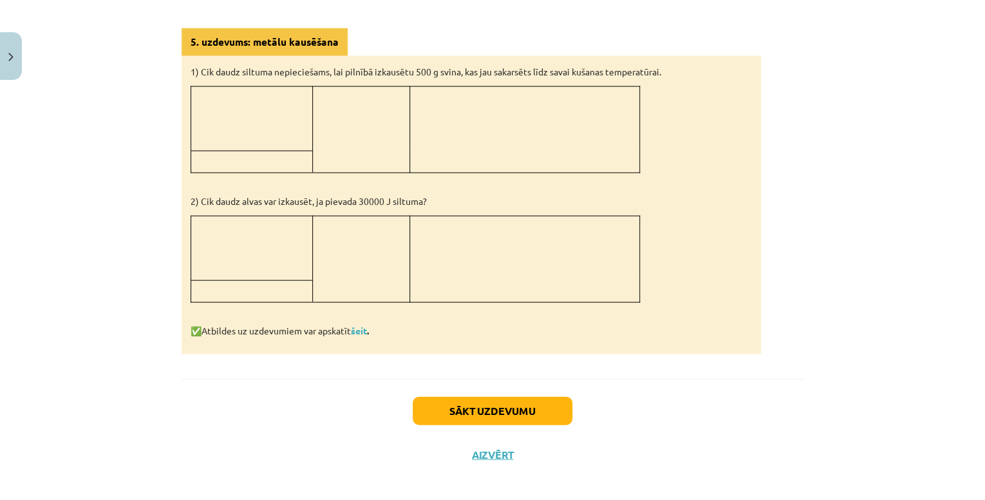
scroll to position [1193, 0]
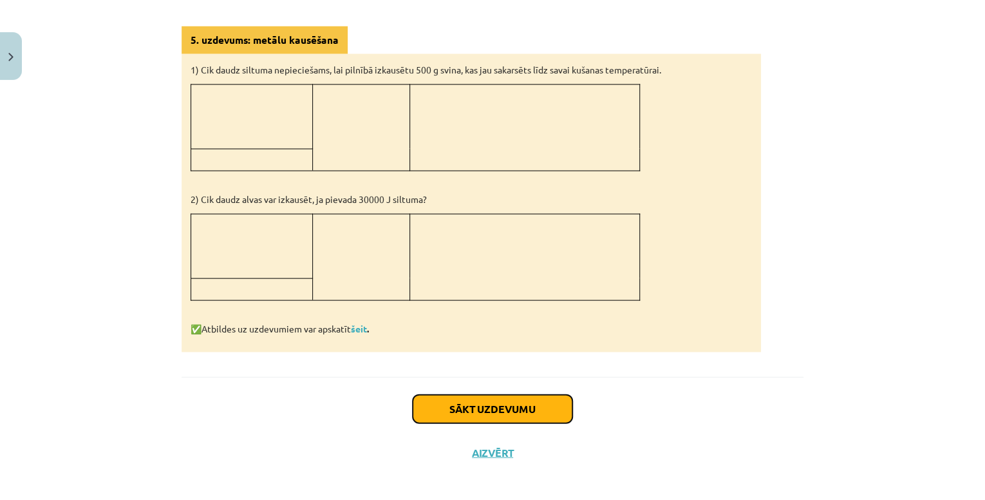
click at [479, 400] on button "Sākt uzdevumu" at bounding box center [493, 408] width 160 height 28
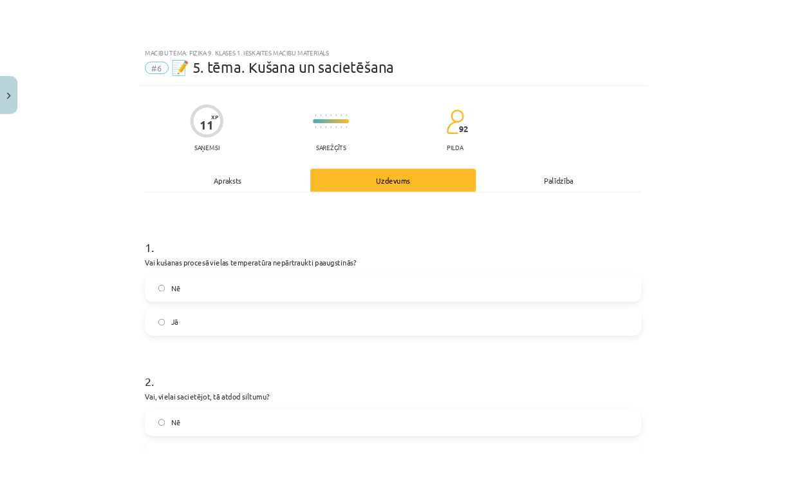
scroll to position [32, 0]
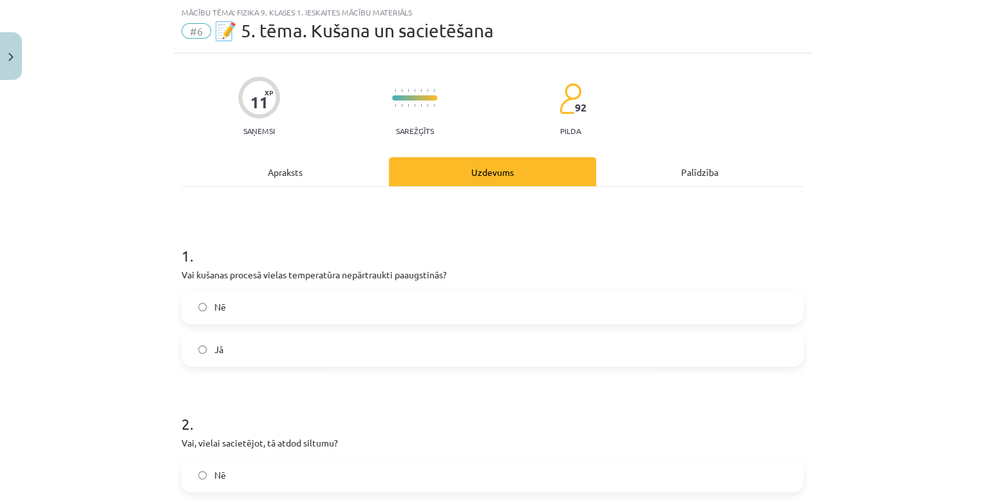
click at [214, 353] on span "Jā" at bounding box center [218, 350] width 9 height 14
drag, startPoint x: 173, startPoint y: 272, endPoint x: 271, endPoint y: 343, distance: 121.4
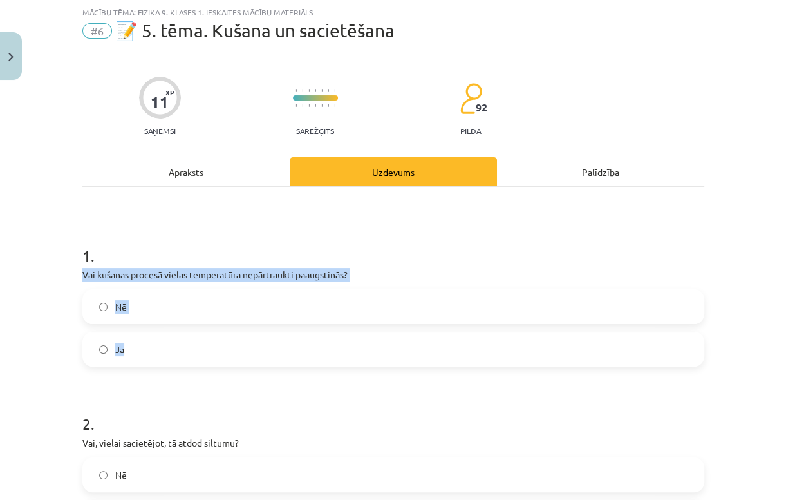
click at [361, 316] on label "Nē" at bounding box center [394, 306] width 620 height 32
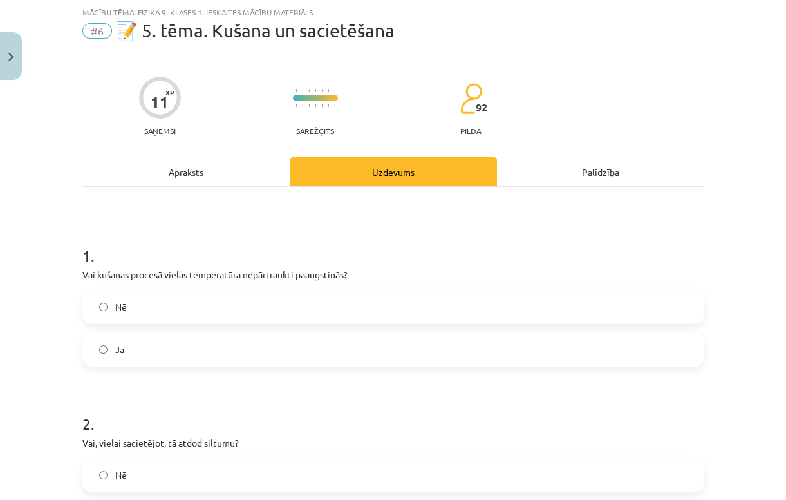
click at [376, 393] on h1 "2 ." at bounding box center [393, 412] width 622 height 40
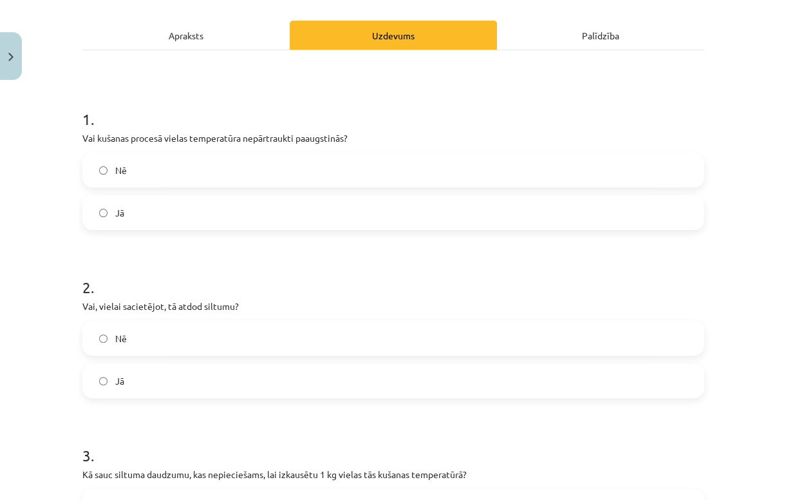
scroll to position [187, 0]
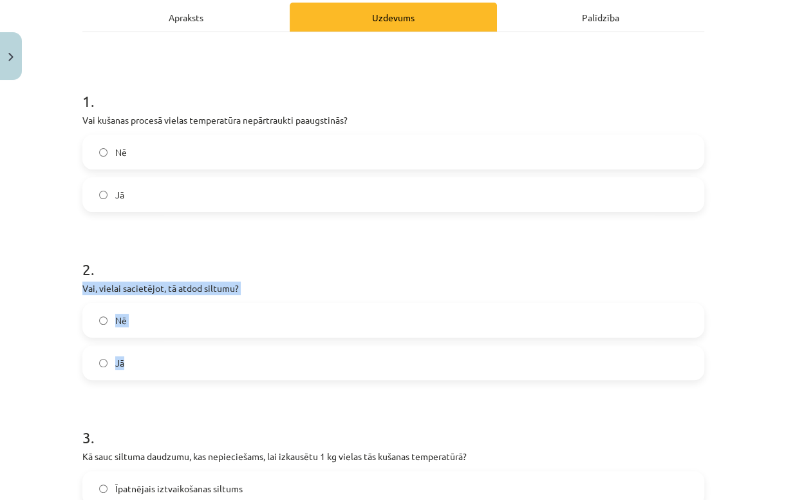
drag, startPoint x: 68, startPoint y: 287, endPoint x: 136, endPoint y: 362, distance: 101.2
click at [136, 362] on div "Mācību tēma: Fizika 9. klases 1. ieskaites mācību materiāls #6 📝 5. tēma. Kušan…" at bounding box center [393, 250] width 786 height 500
copy div "Vai, vielai sacietējot, tā atdod siltumu? Nē Jā"
click at [175, 358] on label "Jā" at bounding box center [394, 362] width 620 height 32
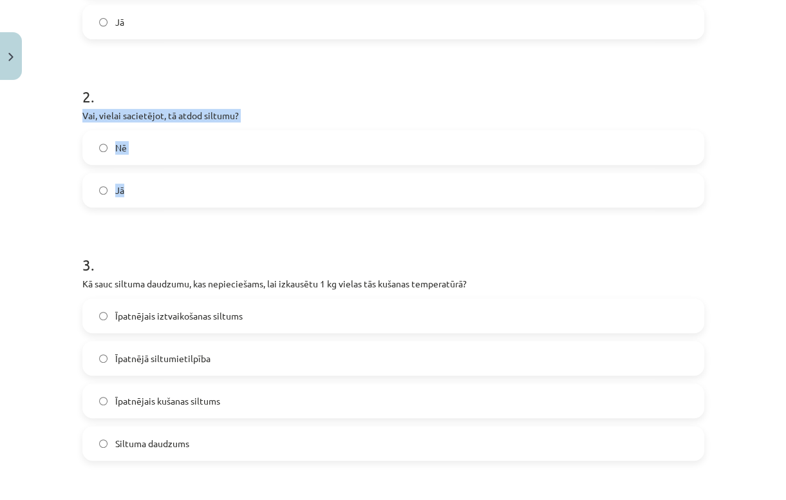
scroll to position [393, 0]
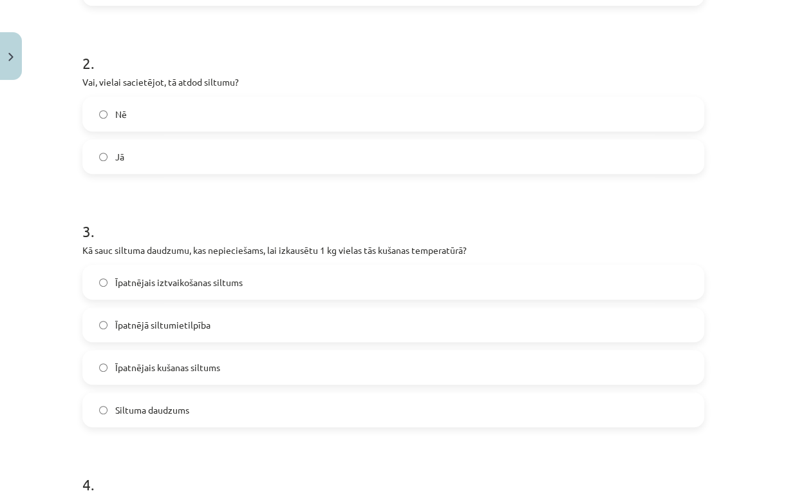
click at [214, 371] on span "Īpatnējais kušanas siltums" at bounding box center [167, 368] width 105 height 14
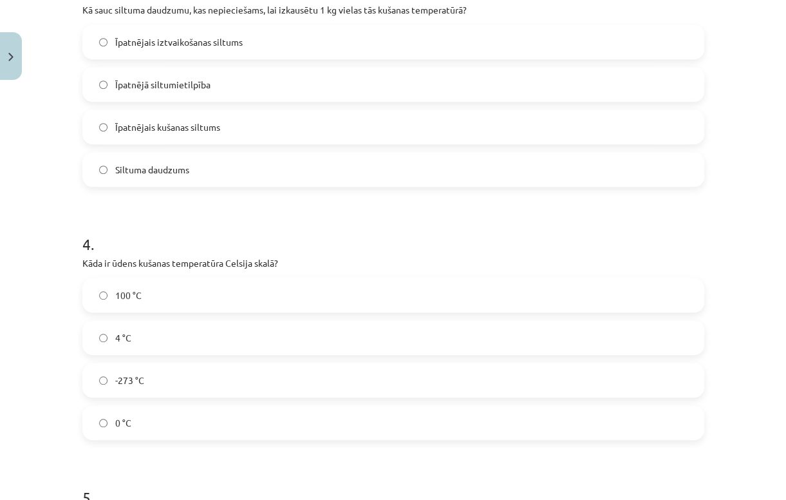
scroll to position [650, 0]
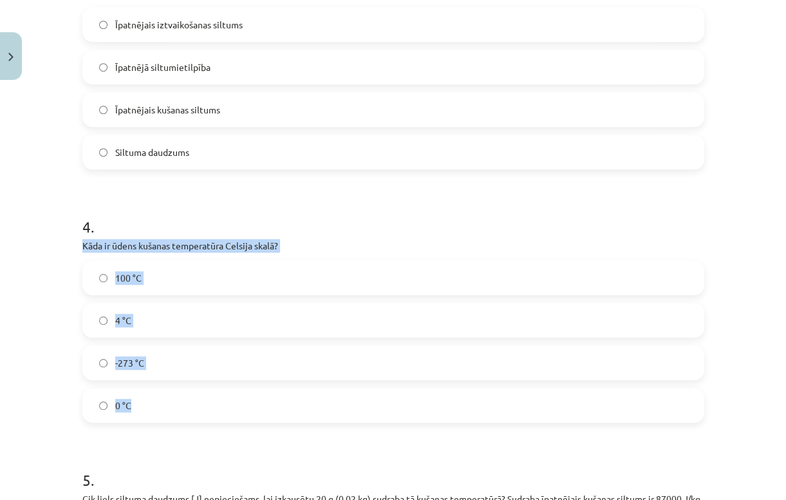
drag, startPoint x: 73, startPoint y: 242, endPoint x: 213, endPoint y: 404, distance: 213.7
click at [213, 404] on div "11 XP Saņemsi Sarežģīts 92 pilda Apraksts Uzdevums Palīdzība 1 . Vai kušanas pr…" at bounding box center [394, 92] width 638 height 1315
click at [205, 410] on label "0 °C" at bounding box center [394, 405] width 620 height 32
click at [34, 410] on div "Mācību tēma: Fizika 9. klases 1. ieskaites mācību materiāls #6 📝 5. tēma. Kušan…" at bounding box center [393, 250] width 786 height 500
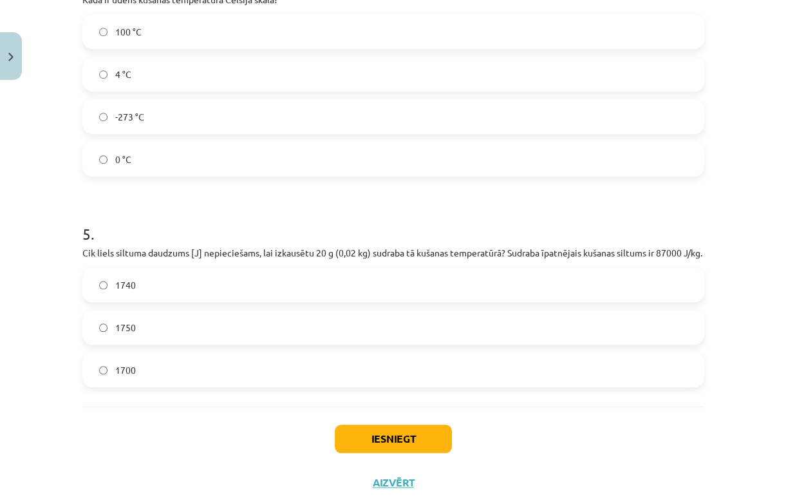
scroll to position [908, 0]
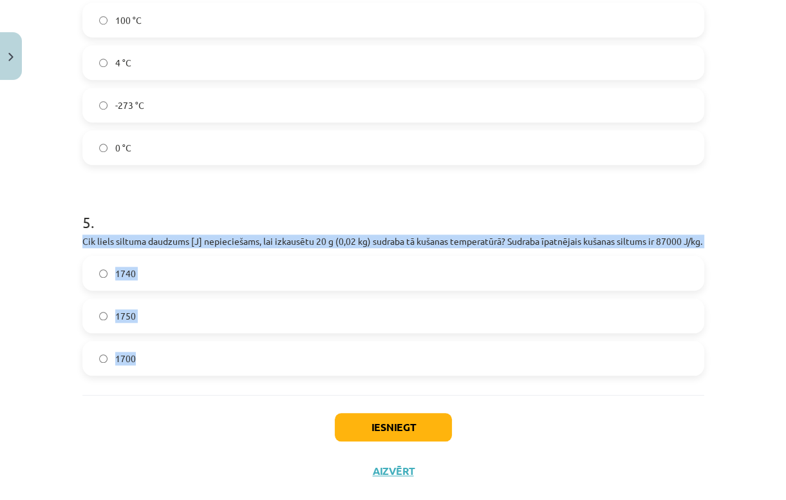
drag, startPoint x: 72, startPoint y: 245, endPoint x: 160, endPoint y: 366, distance: 148.9
click at [201, 289] on label "1740" at bounding box center [394, 273] width 620 height 32
click at [430, 434] on button "Iesniegt" at bounding box center [393, 427] width 117 height 28
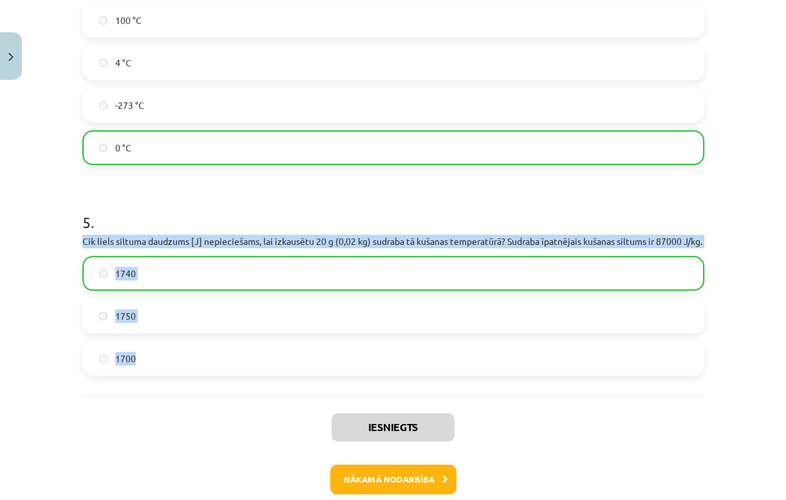
scroll to position [987, 0]
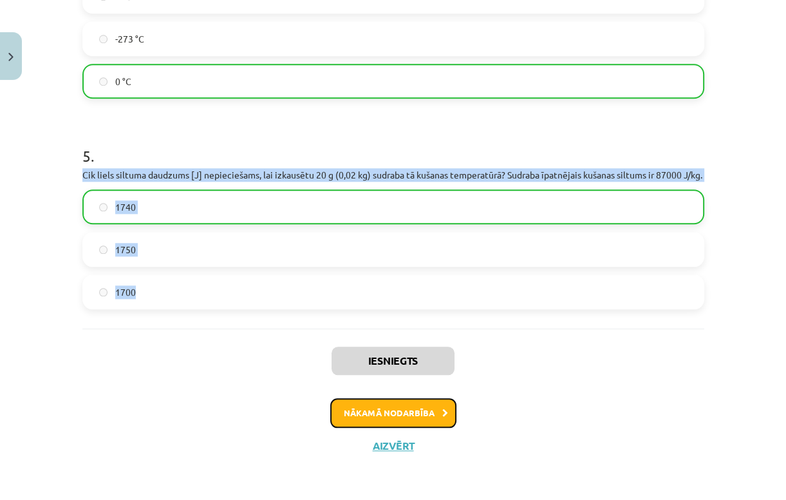
click at [430, 417] on button "Nākamā nodarbība" at bounding box center [393, 413] width 126 height 30
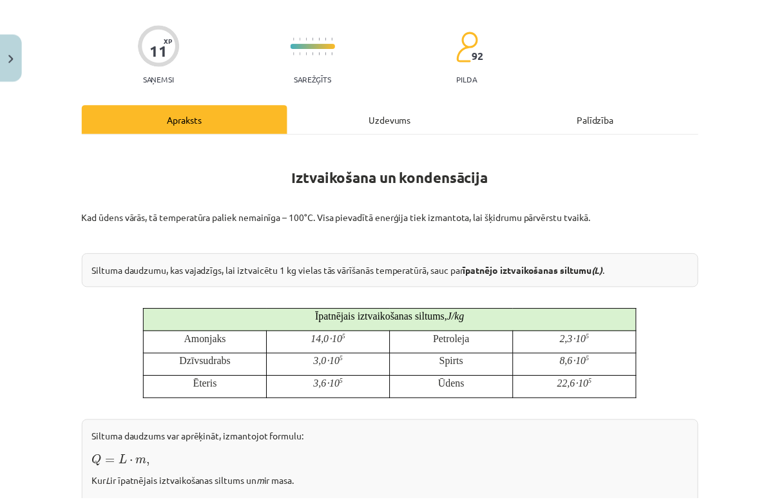
scroll to position [32, 0]
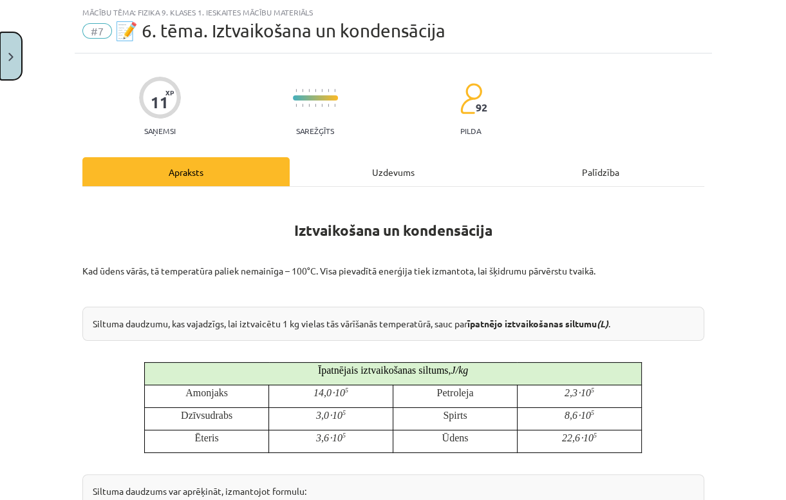
click at [14, 57] on button "Close" at bounding box center [11, 56] width 22 height 48
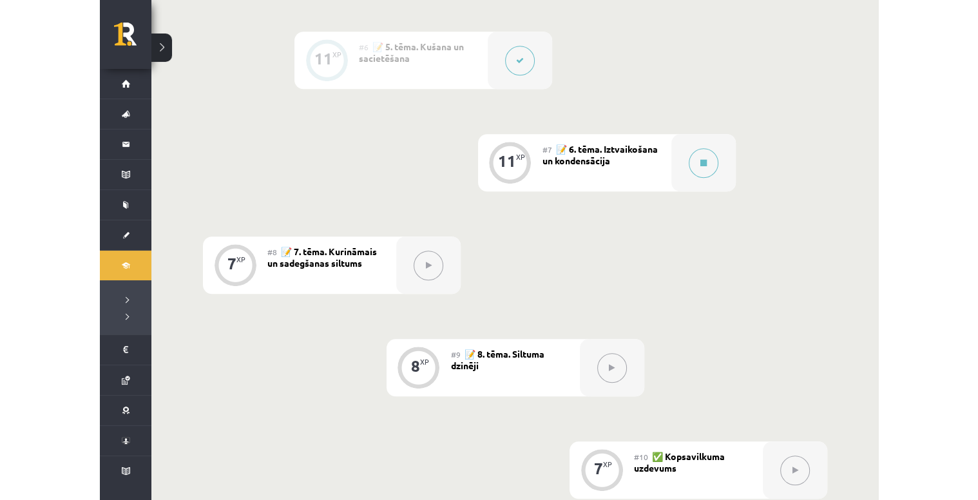
scroll to position [824, 0]
